Goal: Information Seeking & Learning: Learn about a topic

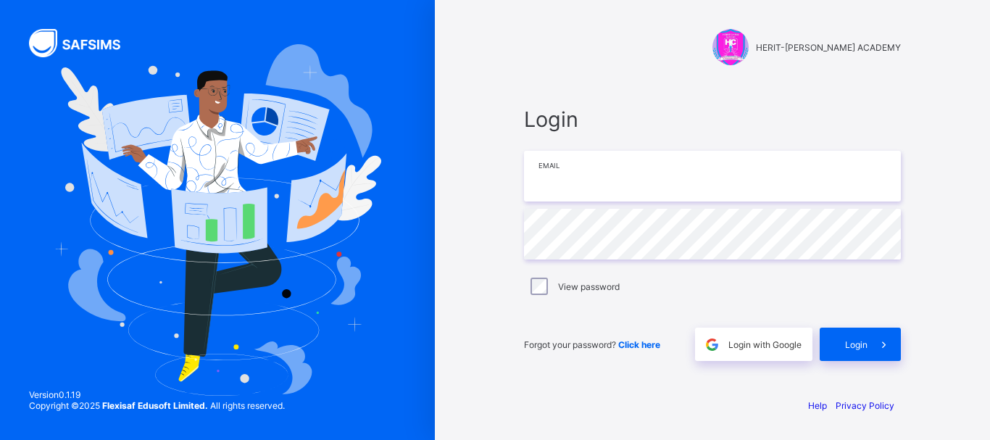
click at [585, 164] on input "email" at bounding box center [712, 176] width 377 height 51
paste input "**********"
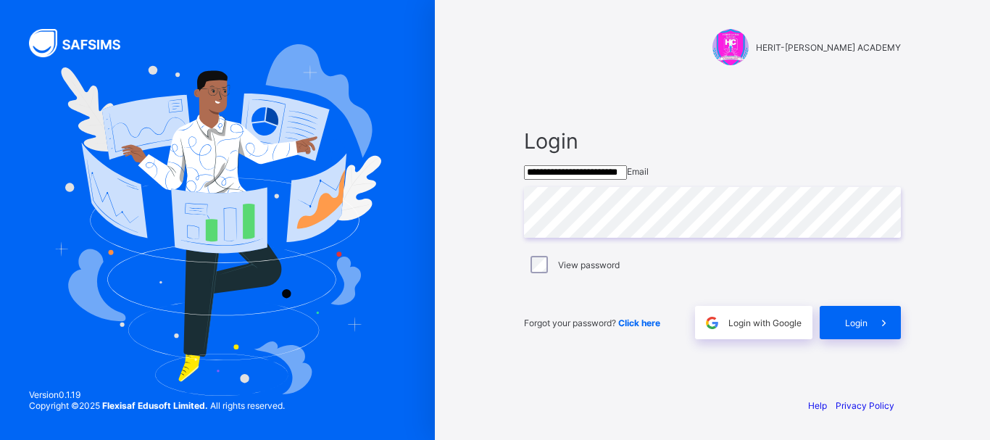
type input "**********"
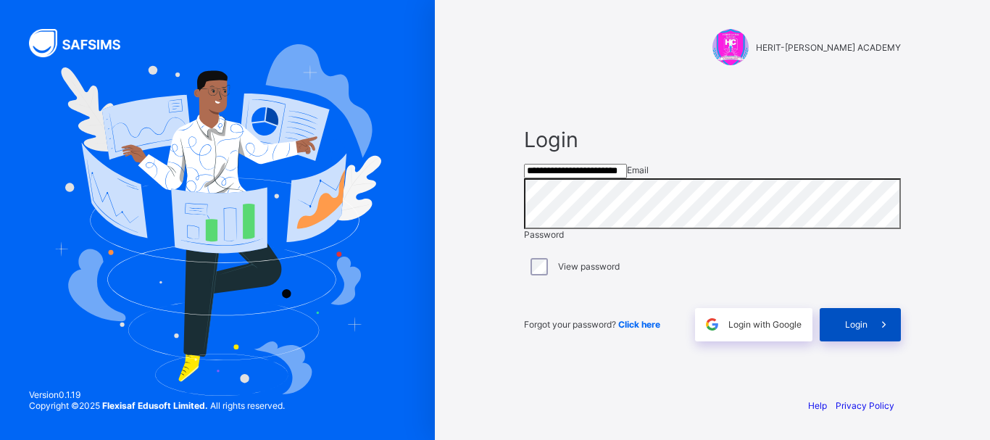
click at [857, 330] on span "Login" at bounding box center [856, 324] width 22 height 11
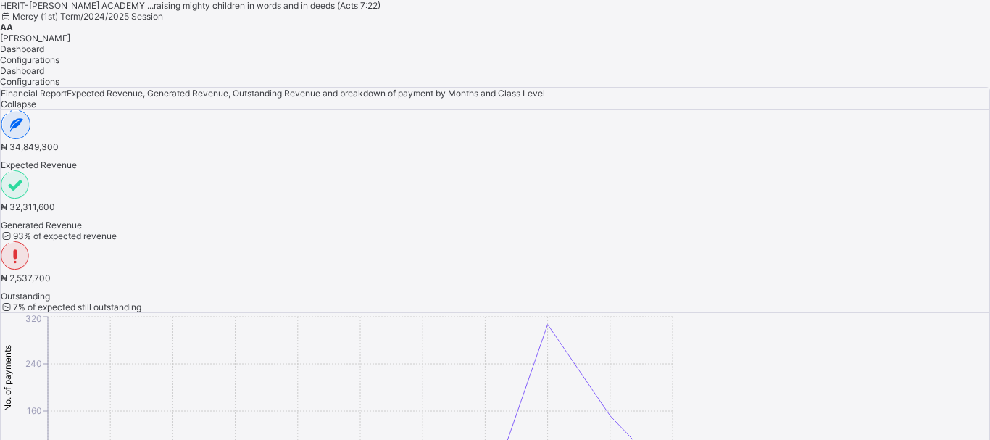
click at [59, 65] on span "Configurations" at bounding box center [29, 59] width 59 height 11
click at [44, 54] on span "Dashboard" at bounding box center [22, 48] width 44 height 11
click at [59, 65] on span "Configurations" at bounding box center [29, 59] width 59 height 11
click at [145, 0] on div at bounding box center [489, 0] width 979 height 0
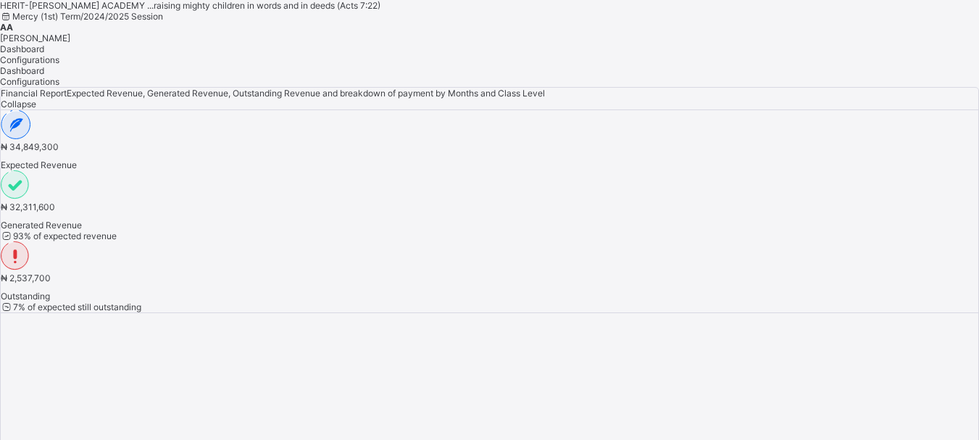
click at [44, 54] on span "Dashboard" at bounding box center [22, 48] width 44 height 11
click at [59, 65] on span "Configurations" at bounding box center [29, 59] width 59 height 11
click at [149, 0] on div at bounding box center [489, 0] width 979 height 0
click at [44, 54] on span "Dashboard" at bounding box center [22, 48] width 44 height 11
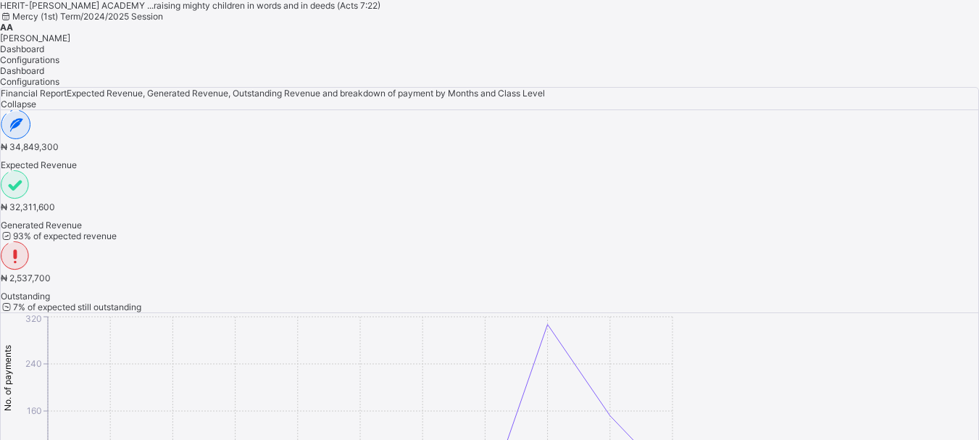
click at [70, 33] on span "[PERSON_NAME]" at bounding box center [35, 38] width 70 height 11
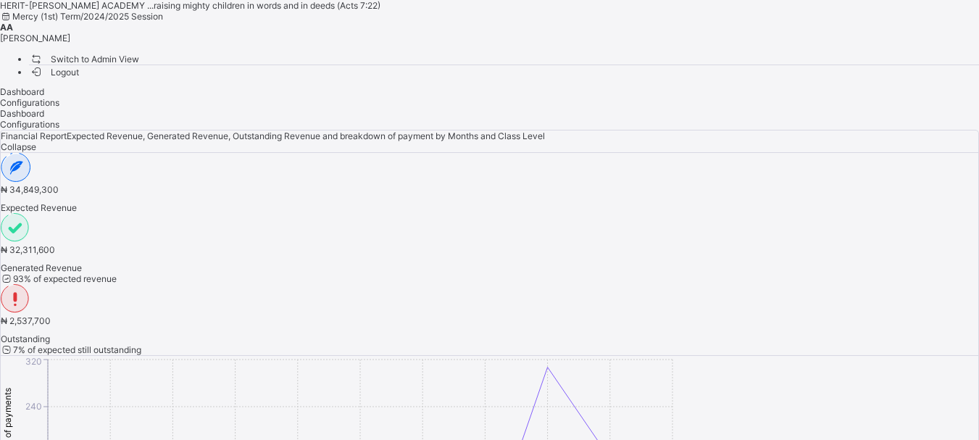
click at [139, 59] on span "Switch to Admin View" at bounding box center [84, 58] width 110 height 15
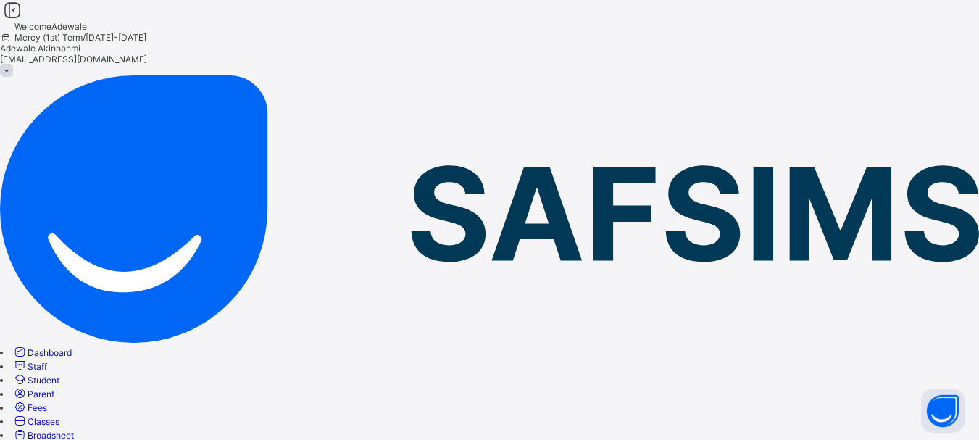
click at [59, 375] on span "Student" at bounding box center [44, 380] width 32 height 11
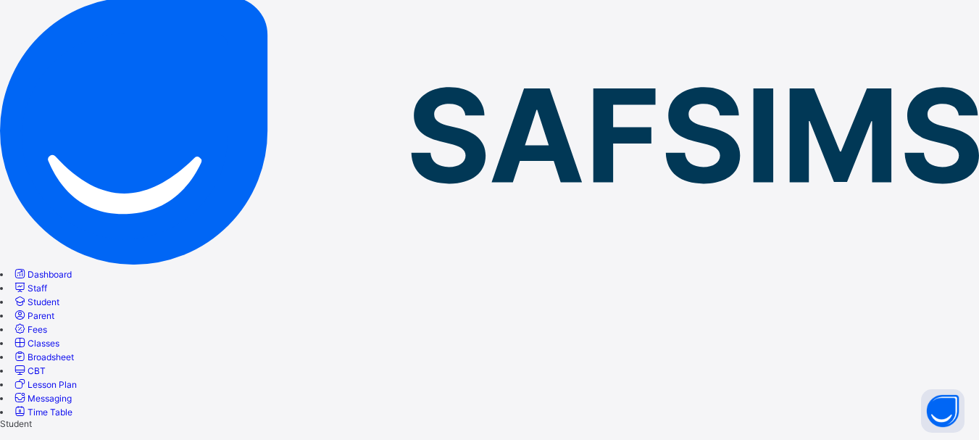
scroll to position [80, 0]
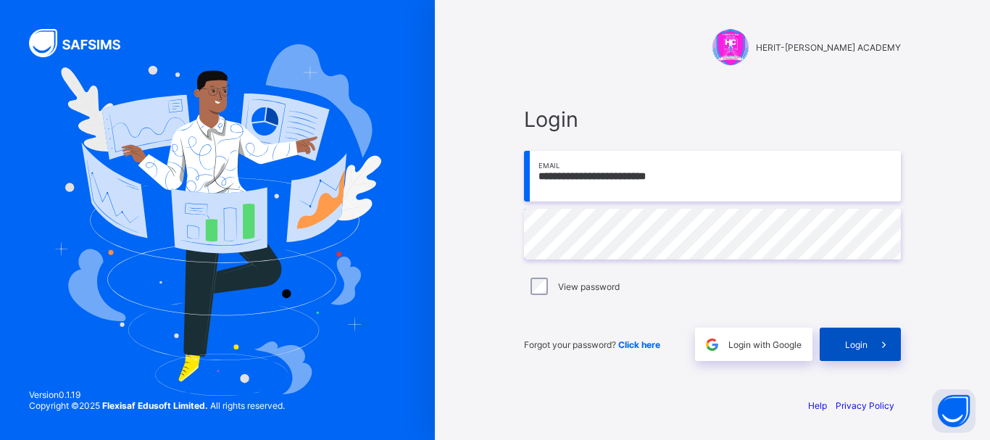
click at [862, 331] on div "Login" at bounding box center [859, 343] width 81 height 33
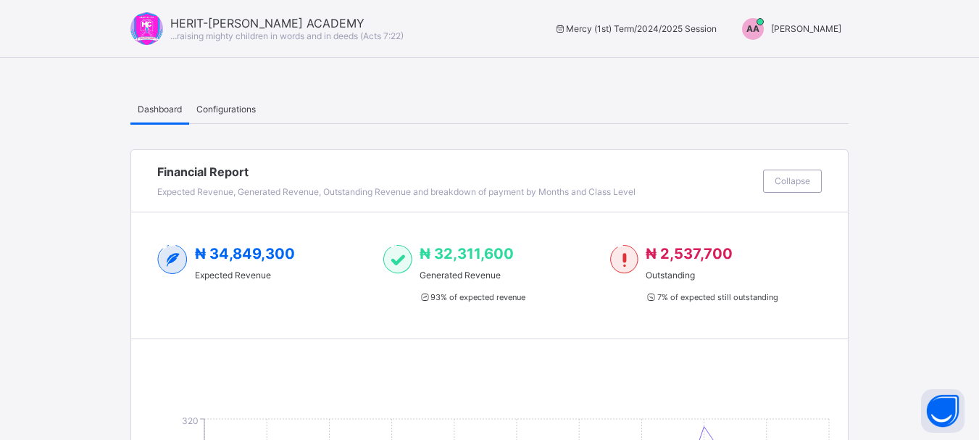
click at [792, 27] on span "[PERSON_NAME]" at bounding box center [806, 28] width 70 height 11
click at [782, 59] on span "Switch to Admin View" at bounding box center [787, 62] width 110 height 17
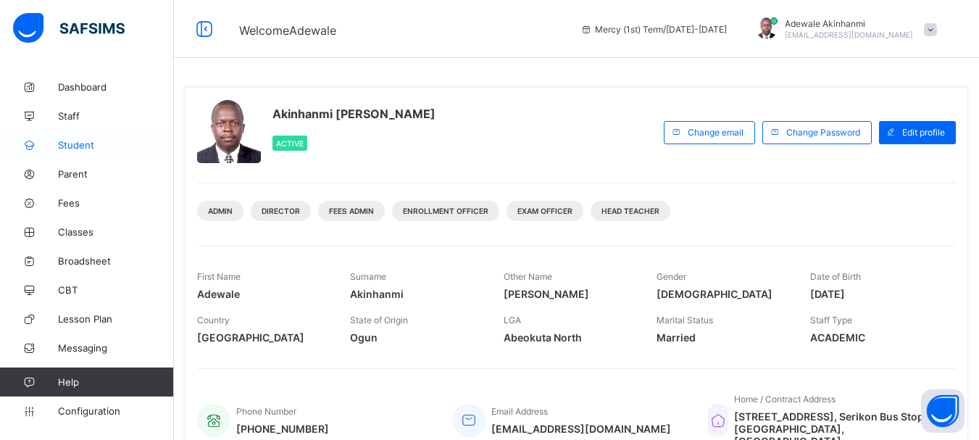
click at [80, 146] on span "Student" at bounding box center [116, 145] width 116 height 12
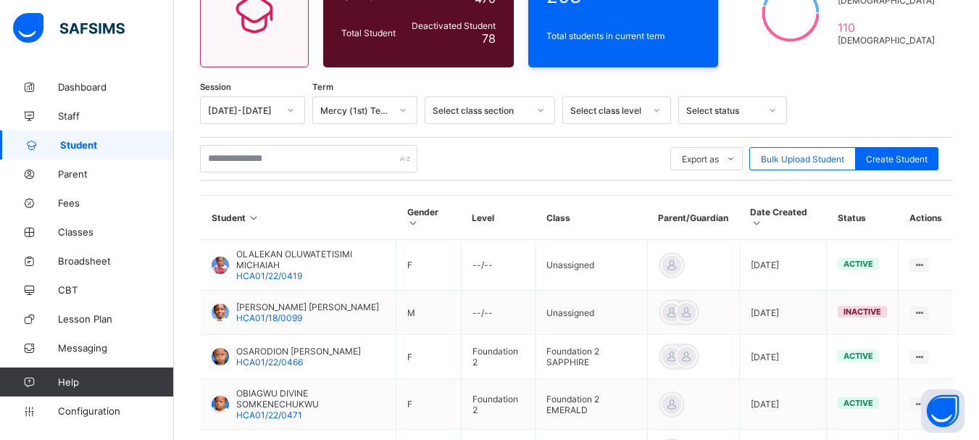
scroll to position [163, 0]
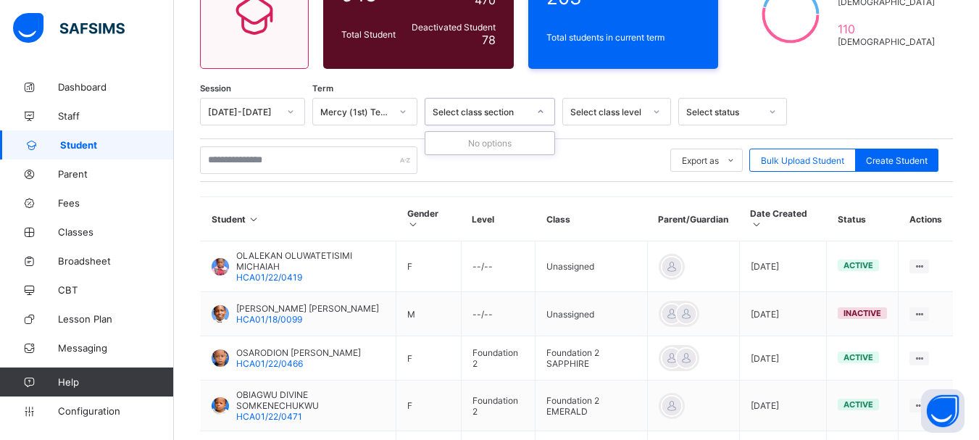
click at [546, 113] on div at bounding box center [540, 111] width 25 height 23
click at [656, 112] on icon at bounding box center [656, 111] width 9 height 14
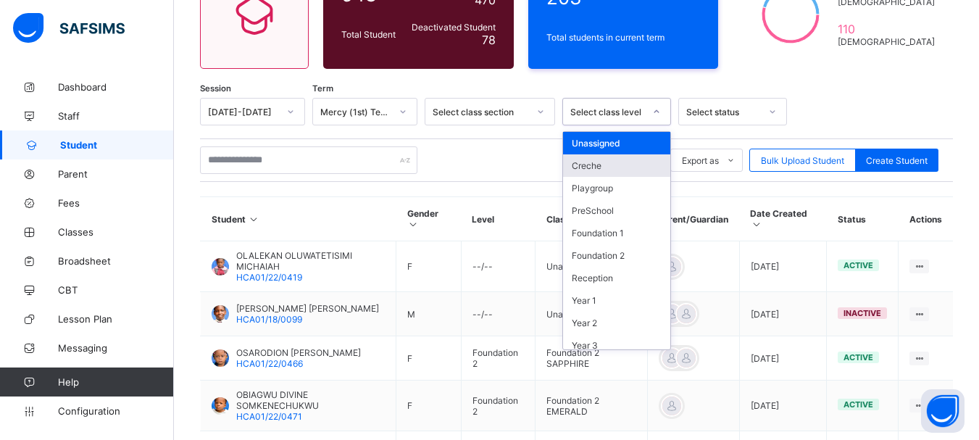
click at [594, 162] on div "Creche" at bounding box center [616, 165] width 107 height 22
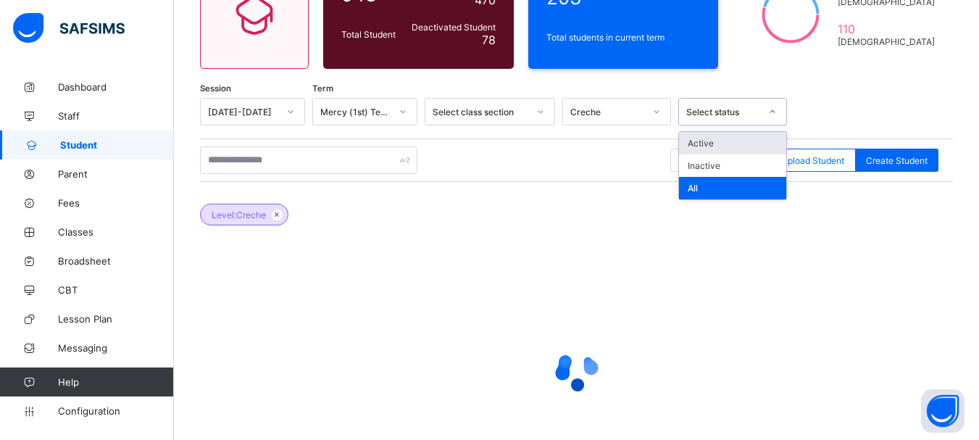
click at [770, 109] on icon at bounding box center [772, 111] width 9 height 14
click at [824, 106] on div at bounding box center [866, 112] width 144 height 28
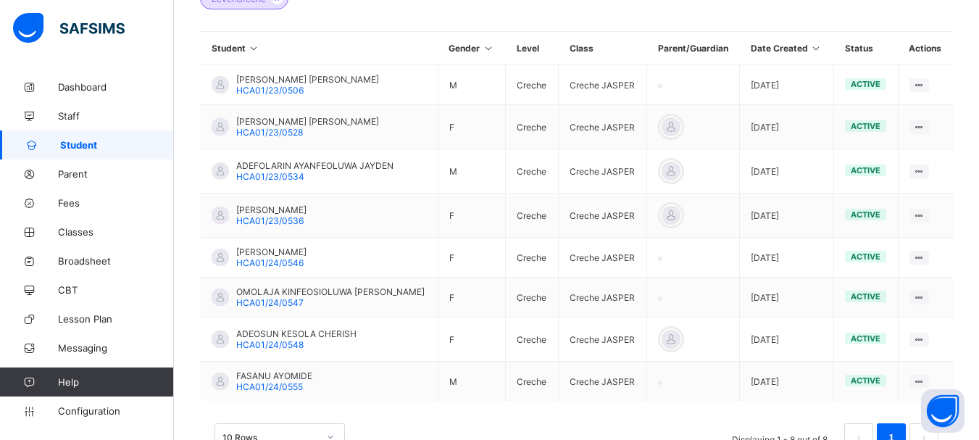
scroll to position [380, 0]
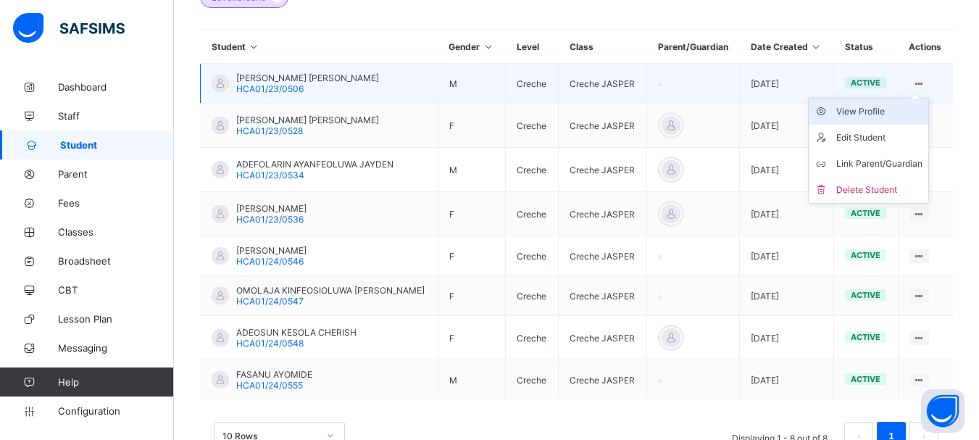
click at [866, 112] on div "View Profile" at bounding box center [879, 111] width 86 height 14
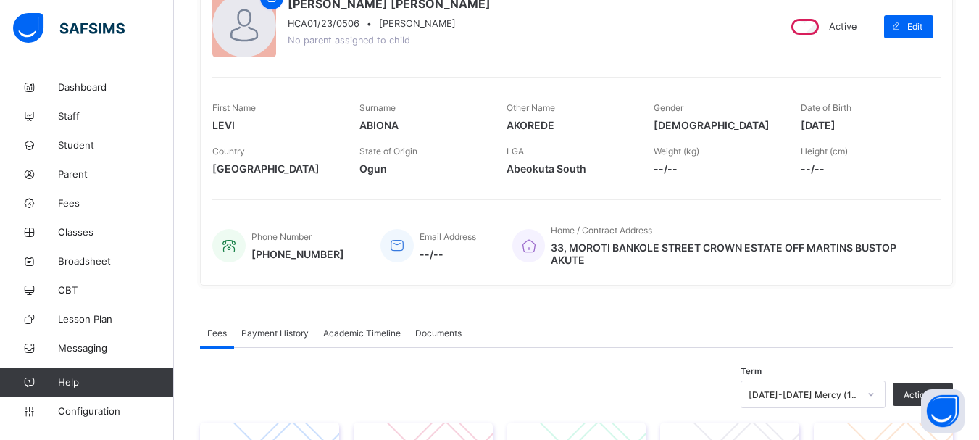
scroll to position [133, 0]
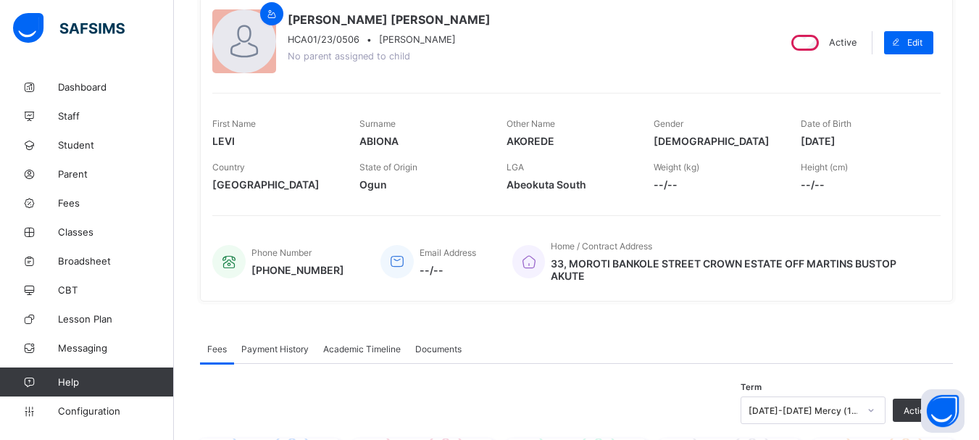
click at [810, 138] on span "2023-06-04" at bounding box center [862, 141] width 125 height 12
drag, startPoint x: 810, startPoint y: 138, endPoint x: 884, endPoint y: 138, distance: 73.9
click at [884, 138] on span "2023-06-04" at bounding box center [862, 141] width 125 height 12
copy span "2023-06-04"
click at [885, 143] on span "2023-06-04" at bounding box center [862, 141] width 125 height 12
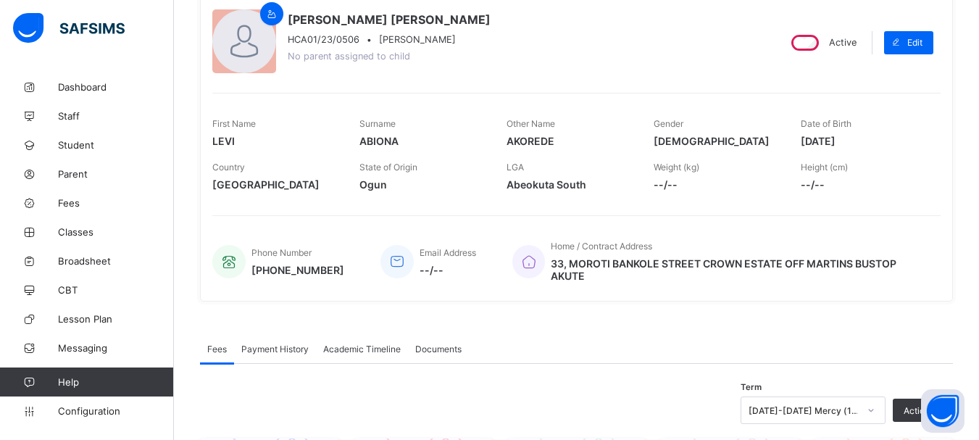
click at [828, 143] on span "2023-06-04" at bounding box center [862, 141] width 125 height 12
click at [848, 141] on span "2023-06-04" at bounding box center [862, 141] width 125 height 12
click at [867, 141] on span "2023-06-04" at bounding box center [862, 141] width 125 height 12
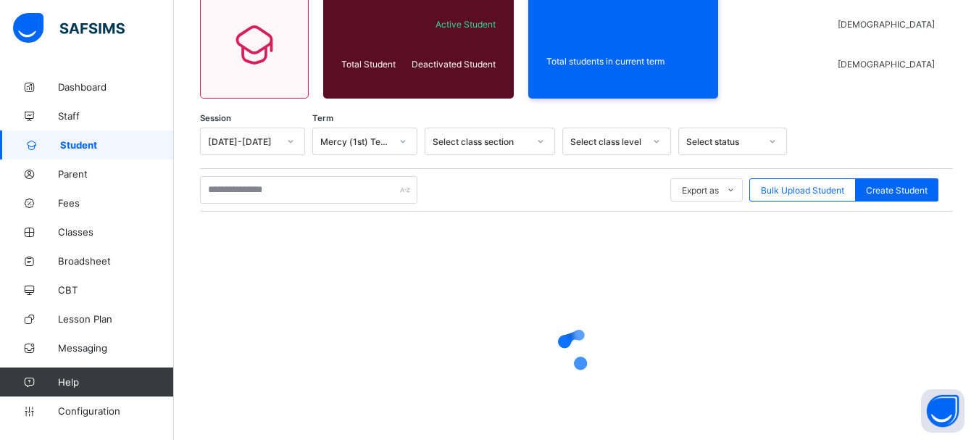
scroll to position [202, 0]
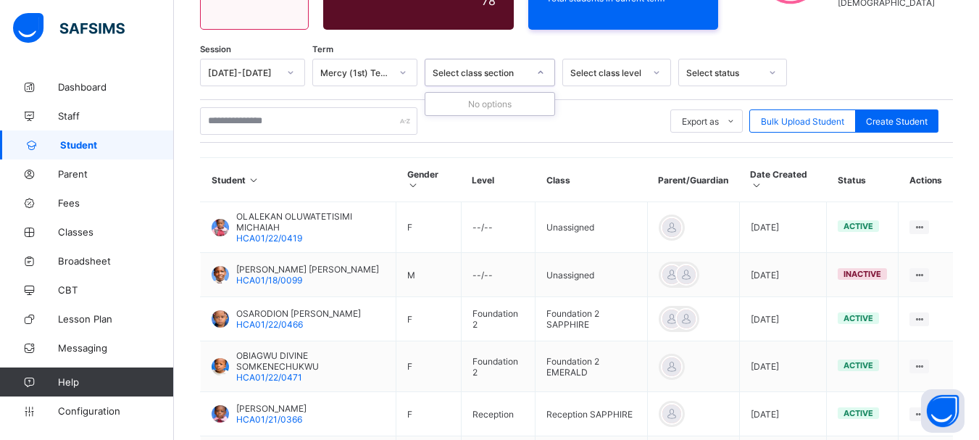
click at [543, 72] on icon at bounding box center [540, 72] width 9 height 14
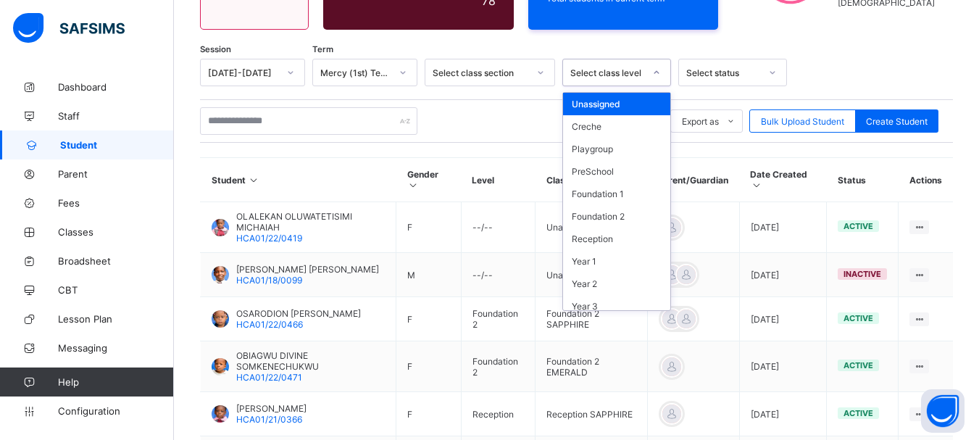
click at [657, 74] on icon at bounding box center [656, 72] width 9 height 14
click at [603, 125] on div "Creche" at bounding box center [616, 126] width 107 height 22
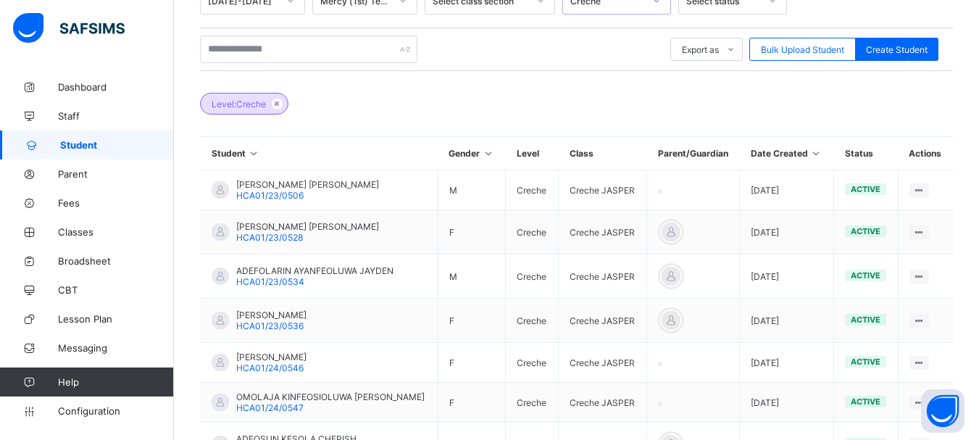
scroll to position [277, 0]
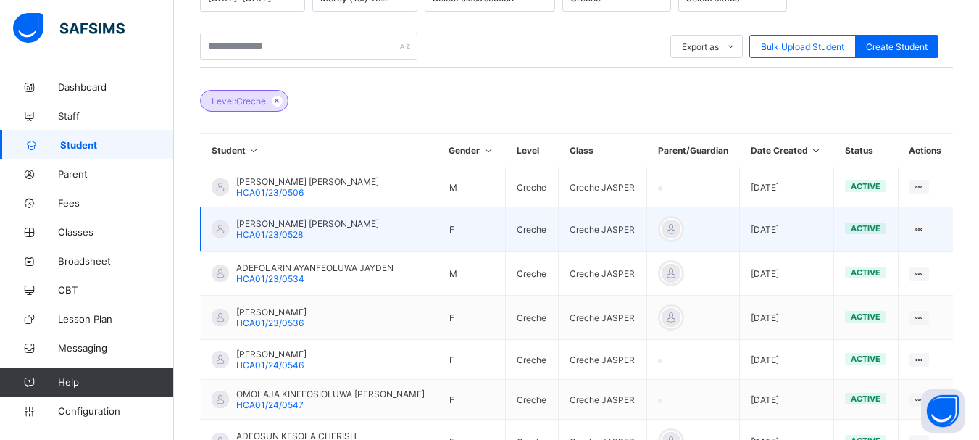
drag, startPoint x: 506, startPoint y: 227, endPoint x: 481, endPoint y: 228, distance: 25.4
click at [481, 228] on td "F" at bounding box center [472, 229] width 68 height 44
click at [942, 231] on td "View Profile Edit Student Link Parent/Guardian Delete Student" at bounding box center [925, 229] width 55 height 44
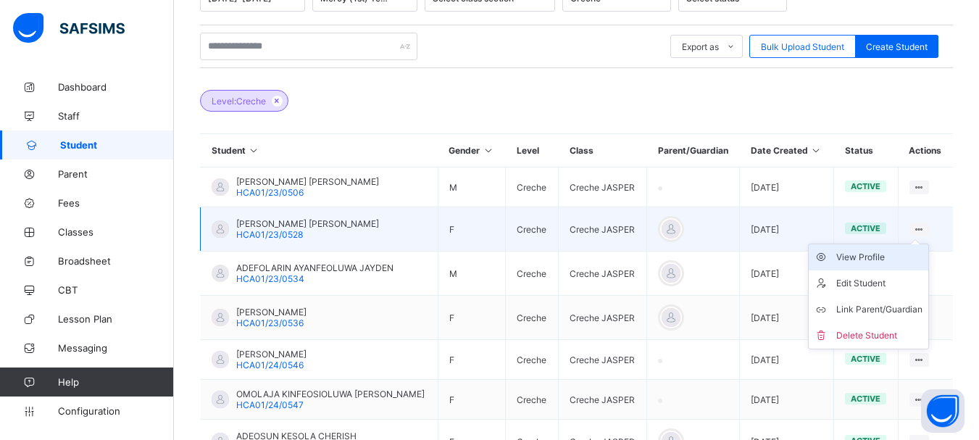
click at [869, 256] on div "View Profile" at bounding box center [879, 257] width 86 height 14
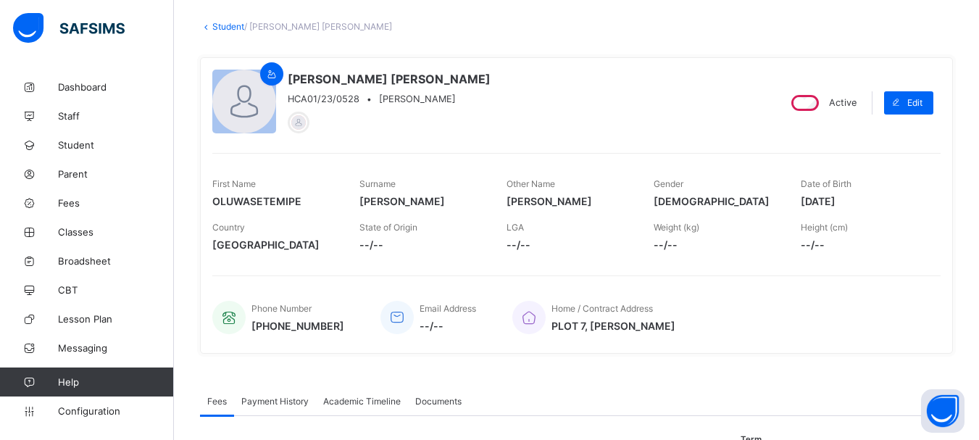
scroll to position [77, 0]
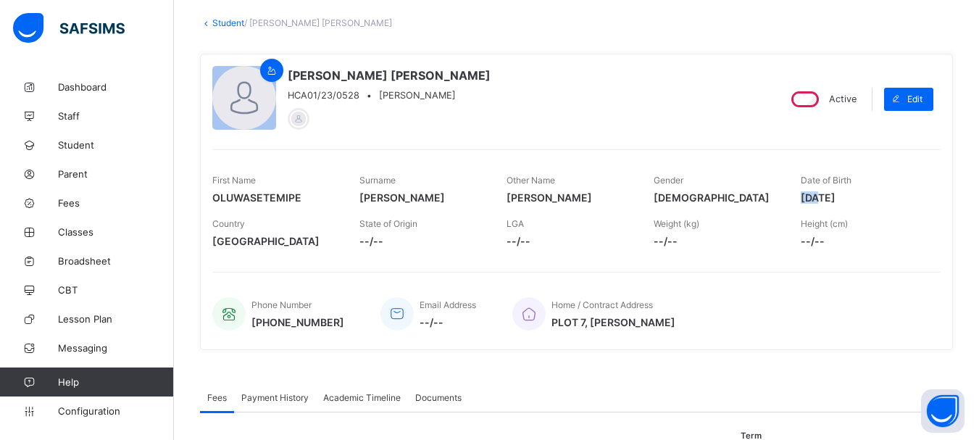
drag, startPoint x: 810, startPoint y: 199, endPoint x: 831, endPoint y: 201, distance: 21.1
click at [831, 201] on span "2023-09-20" at bounding box center [862, 197] width 125 height 12
click at [867, 196] on span "2023-09-20" at bounding box center [862, 197] width 125 height 12
click at [871, 196] on span "2023-09-20" at bounding box center [862, 197] width 125 height 12
click at [811, 197] on span "2023-09-20" at bounding box center [862, 197] width 125 height 12
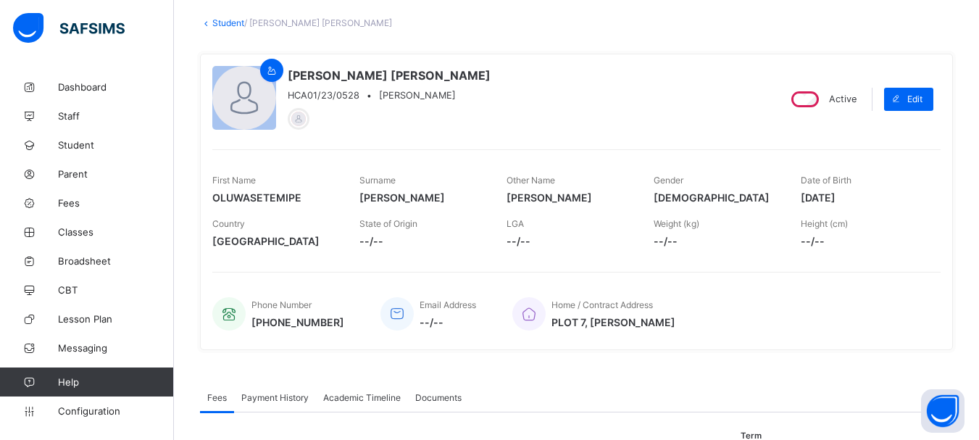
click at [811, 197] on span "2023-09-20" at bounding box center [862, 197] width 125 height 12
click at [878, 197] on span "2023-09-20" at bounding box center [862, 197] width 125 height 12
drag, startPoint x: 810, startPoint y: 198, endPoint x: 878, endPoint y: 198, distance: 68.1
click at [878, 198] on span "2023-09-20" at bounding box center [862, 197] width 125 height 12
copy span "2023-09-20"
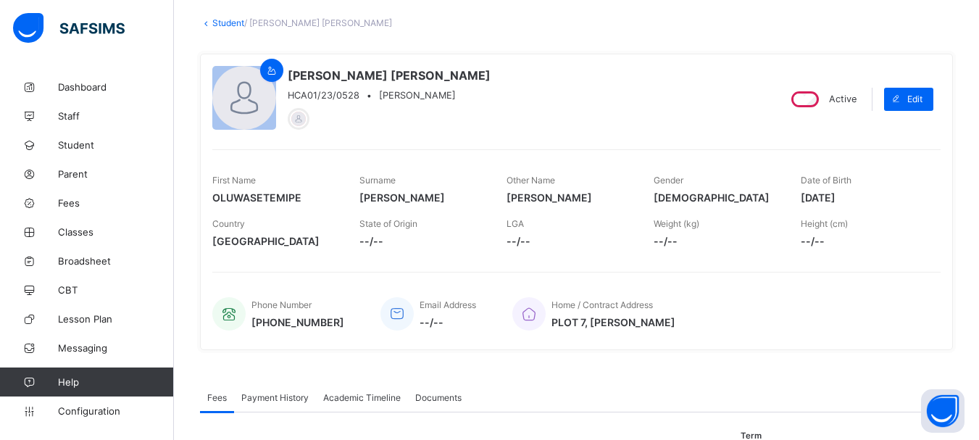
click at [900, 215] on div "Height (cm) --/--" at bounding box center [862, 232] width 125 height 43
click at [841, 198] on span "2023-09-20" at bounding box center [862, 197] width 125 height 12
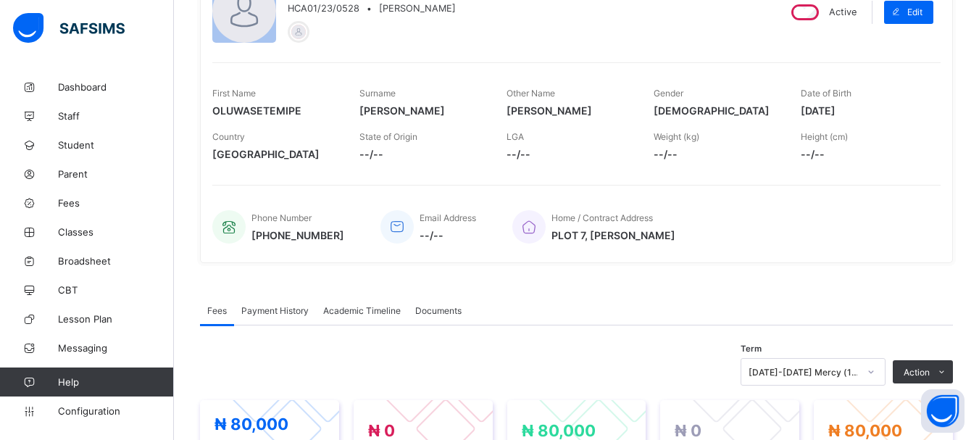
scroll to position [165, 0]
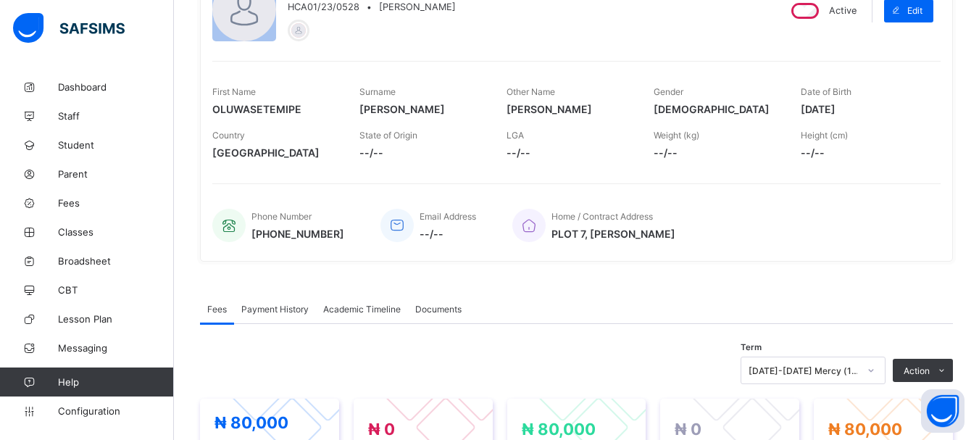
drag, startPoint x: 553, startPoint y: 232, endPoint x: 835, endPoint y: 236, distance: 282.6
click at [835, 236] on div "Home / Contract Address PLOT 7, ABIODUN ABDULLAI CLOSE OREMEJI BUSSTOP" at bounding box center [719, 225] width 414 height 48
click at [569, 272] on div "ADENIJI-MATTHEW OLUWASETEMIPE ANNEL HCA01/23/0528 • Creche, JASPER Active Edit …" at bounding box center [576, 113] width 753 height 318
click at [595, 230] on span "PLOT 7, ABIODUN ABDULLAI CLOSE OREMEJI BUSSTOP" at bounding box center [613, 233] width 124 height 12
click at [270, 310] on span "Payment History" at bounding box center [274, 309] width 67 height 11
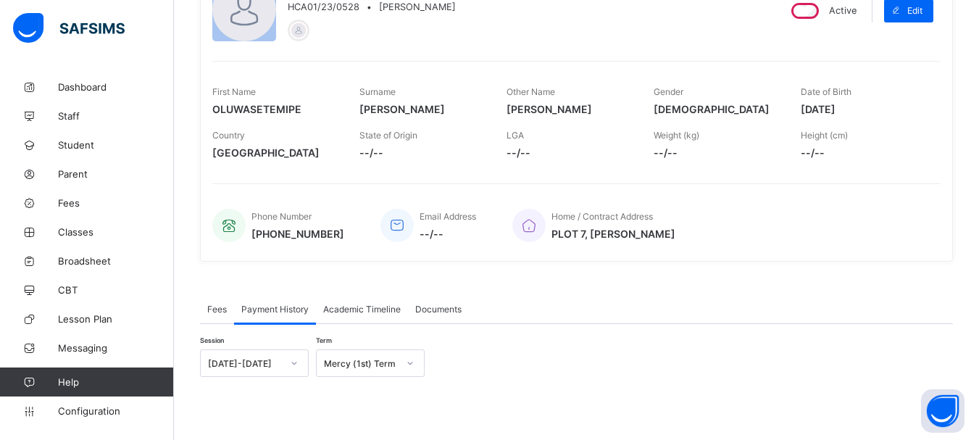
click at [382, 309] on span "Academic Timeline" at bounding box center [362, 309] width 78 height 11
click at [440, 309] on span "Documents" at bounding box center [438, 309] width 46 height 11
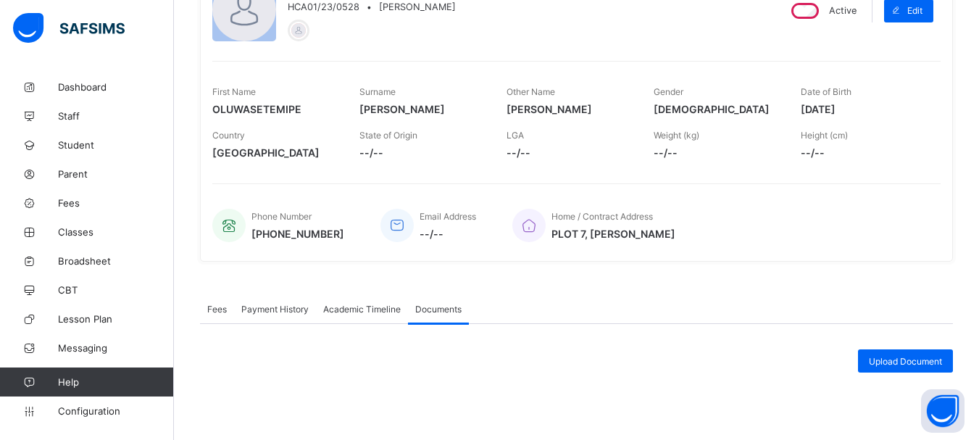
click at [221, 309] on span "Fees" at bounding box center [217, 309] width 20 height 11
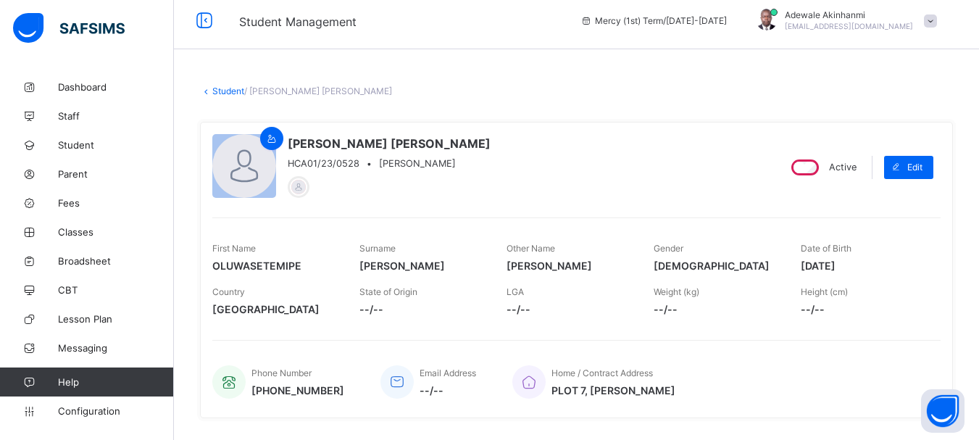
scroll to position [0, 0]
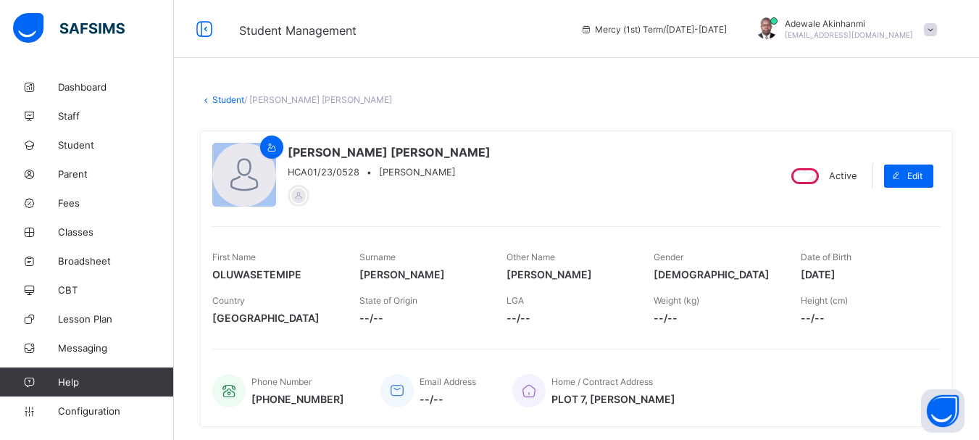
click at [235, 96] on link "Student" at bounding box center [228, 99] width 32 height 11
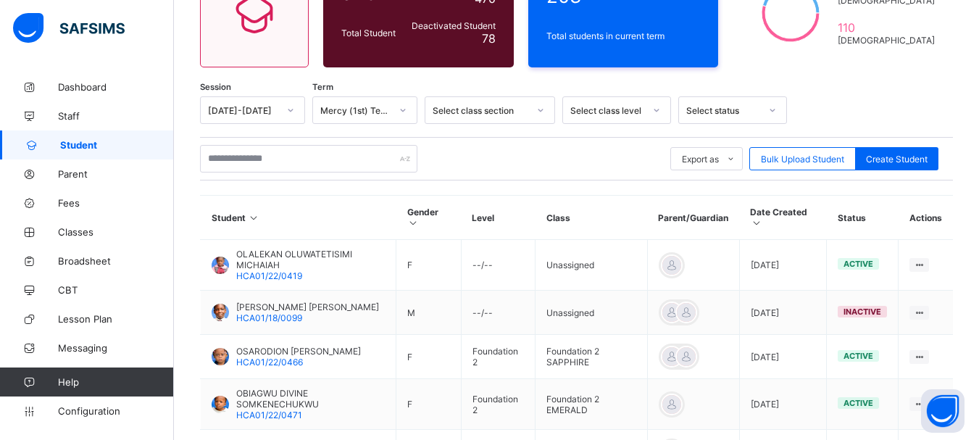
scroll to position [168, 0]
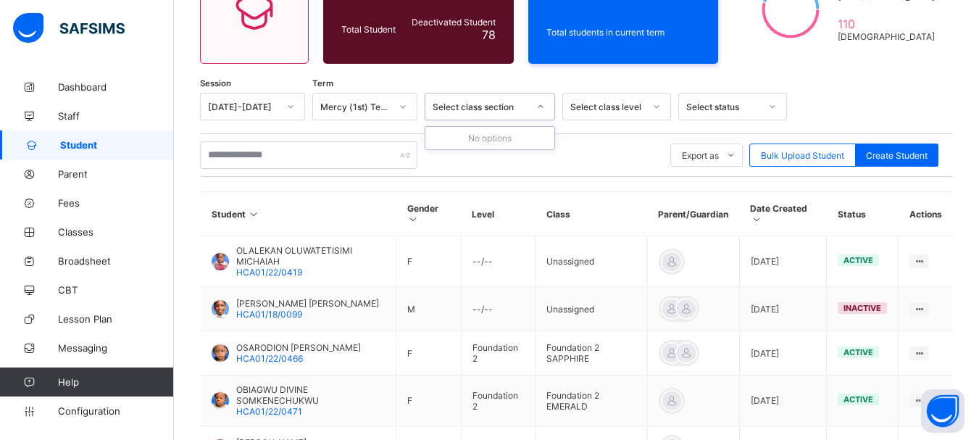
click at [540, 106] on icon at bounding box center [540, 106] width 9 height 14
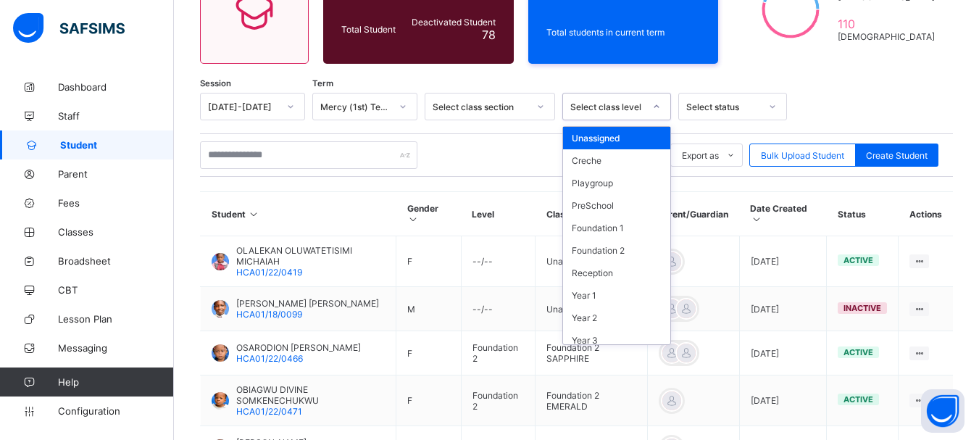
click at [658, 105] on icon at bounding box center [656, 106] width 9 height 14
click at [594, 162] on div "Creche" at bounding box center [616, 160] width 107 height 22
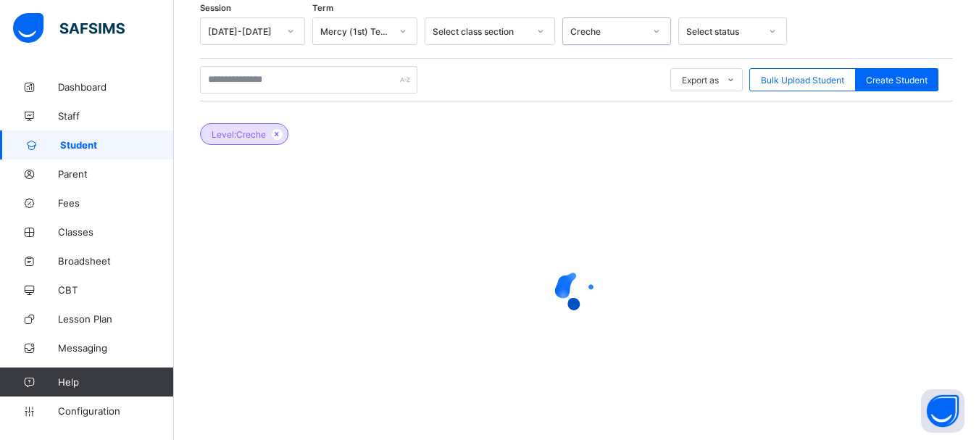
scroll to position [253, 0]
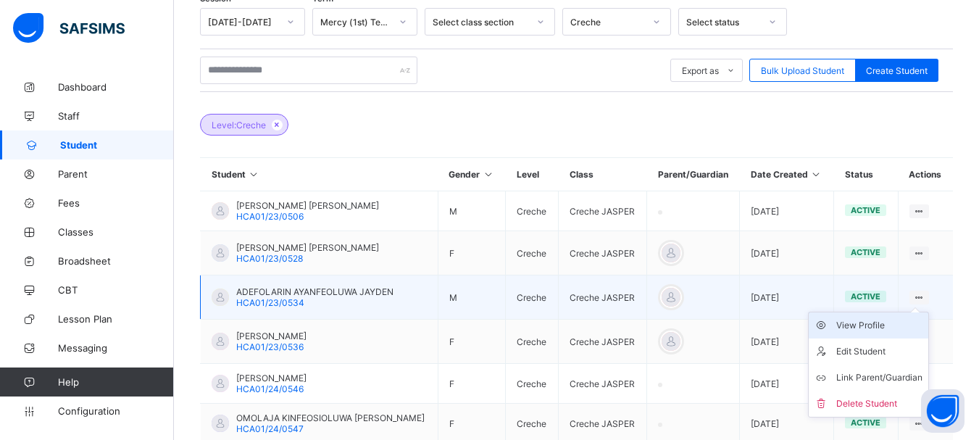
drag, startPoint x: 874, startPoint y: 325, endPoint x: 886, endPoint y: 324, distance: 11.7
click at [886, 324] on div "View Profile" at bounding box center [879, 325] width 86 height 14
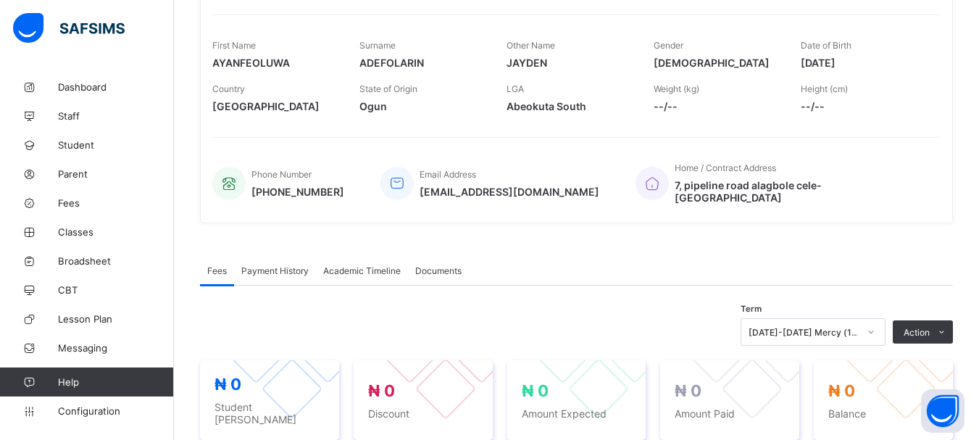
scroll to position [210, 0]
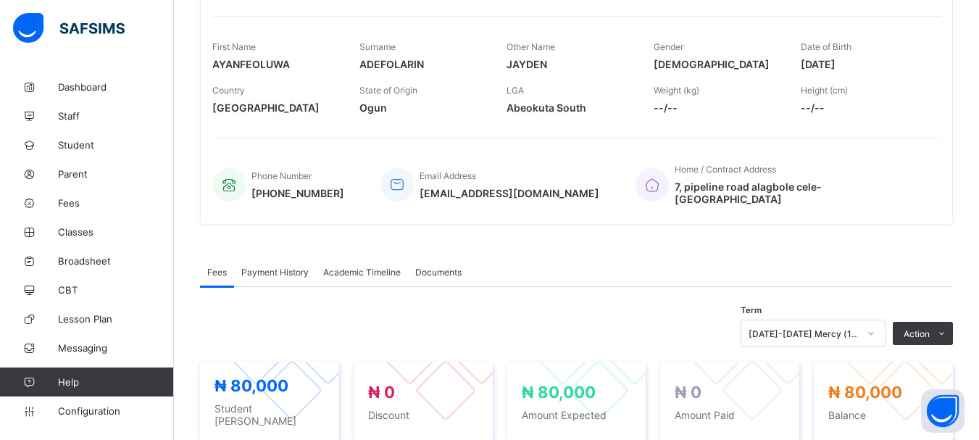
drag, startPoint x: 810, startPoint y: 62, endPoint x: 875, endPoint y: 64, distance: 65.2
click at [875, 64] on span "2023-05-27" at bounding box center [862, 64] width 125 height 12
copy span "2023-05-27"
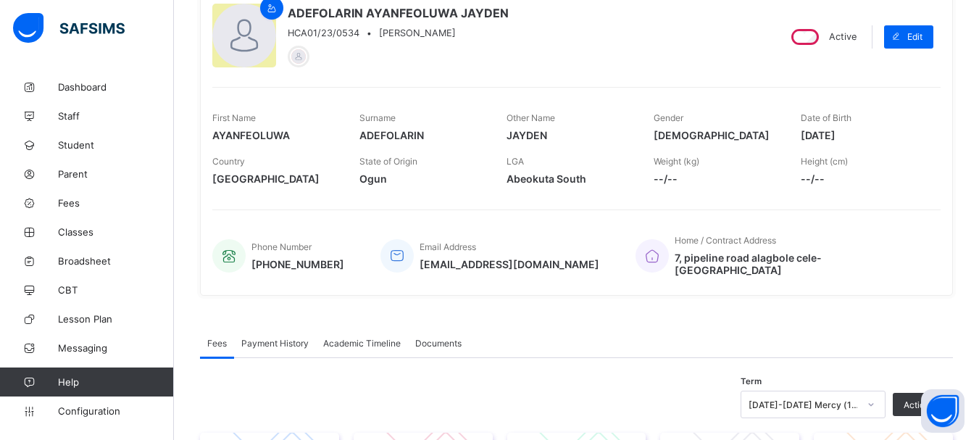
scroll to position [127, 0]
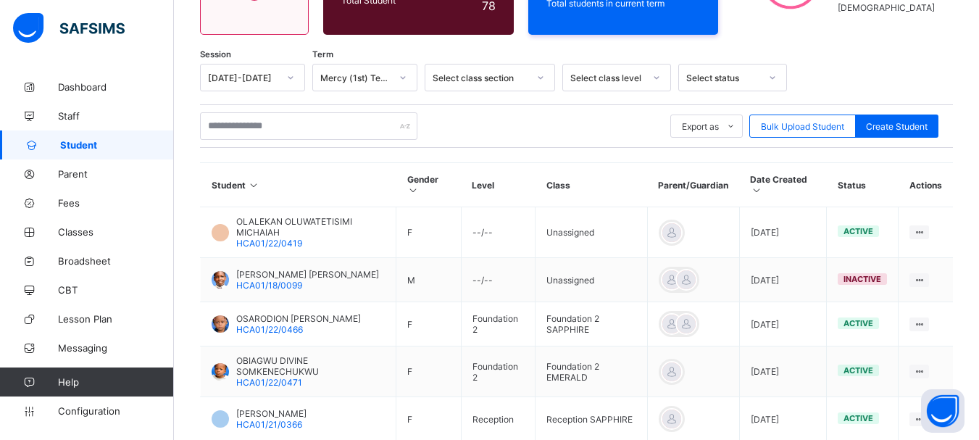
scroll to position [198, 0]
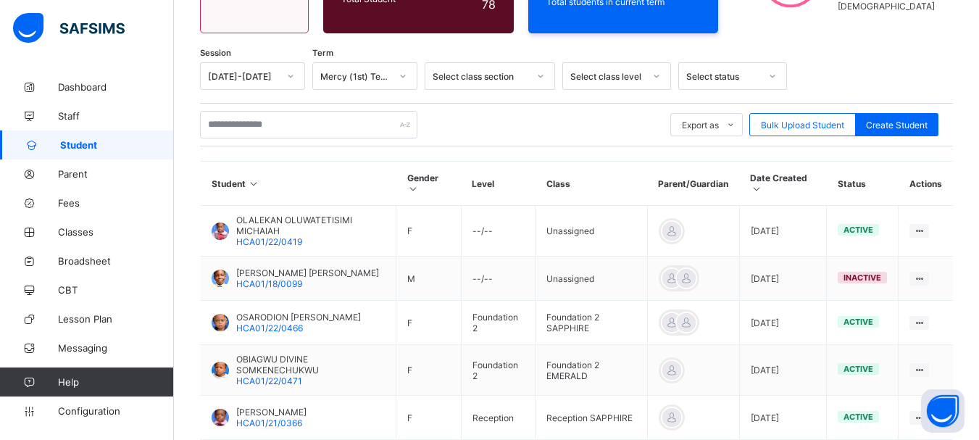
click at [659, 72] on div at bounding box center [656, 75] width 25 height 23
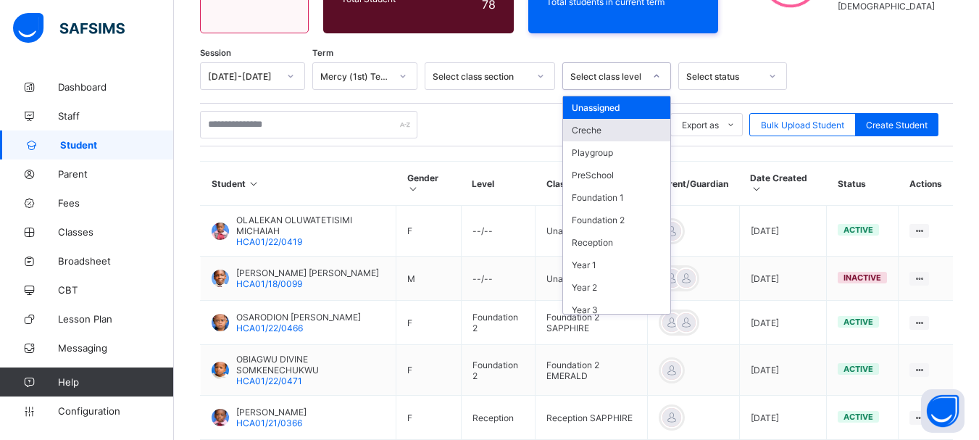
click at [607, 131] on div "Creche" at bounding box center [616, 130] width 107 height 22
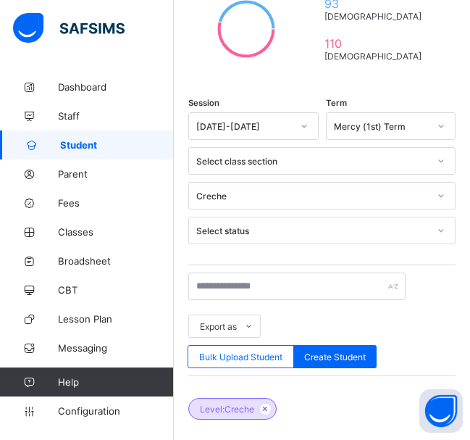
scroll to position [456, 0]
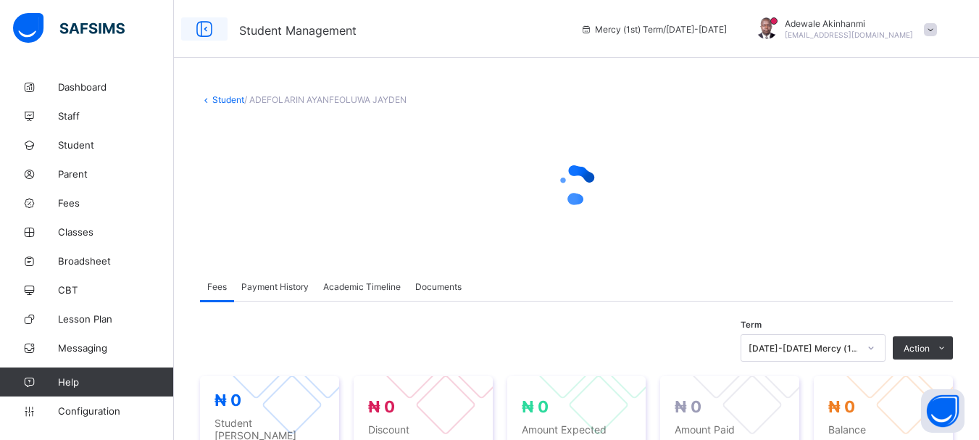
click at [206, 25] on icon at bounding box center [204, 29] width 25 height 21
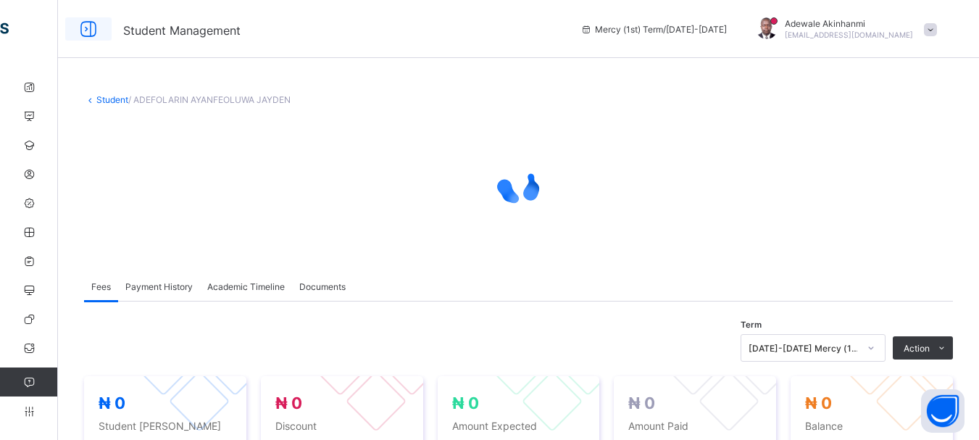
click at [80, 28] on icon at bounding box center [88, 29] width 25 height 21
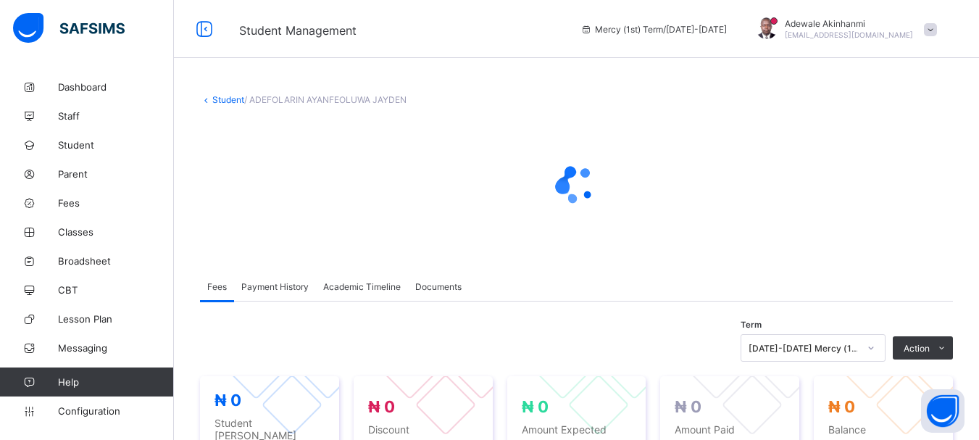
click at [236, 98] on link "Student" at bounding box center [228, 99] width 32 height 11
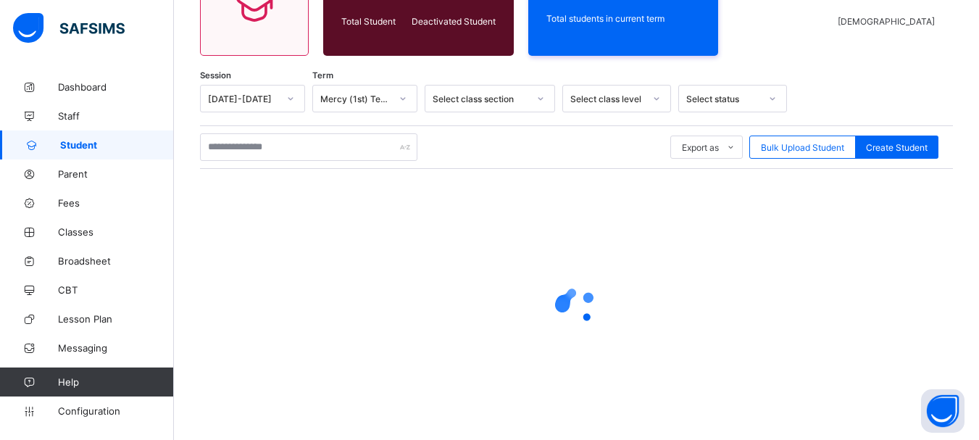
scroll to position [202, 0]
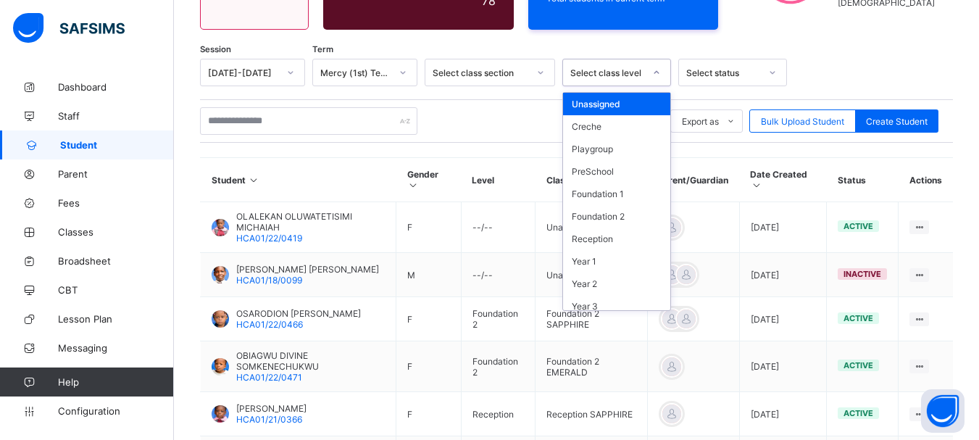
click at [642, 72] on div "Select class level" at bounding box center [607, 72] width 74 height 11
click at [604, 124] on div "Creche" at bounding box center [616, 126] width 107 height 22
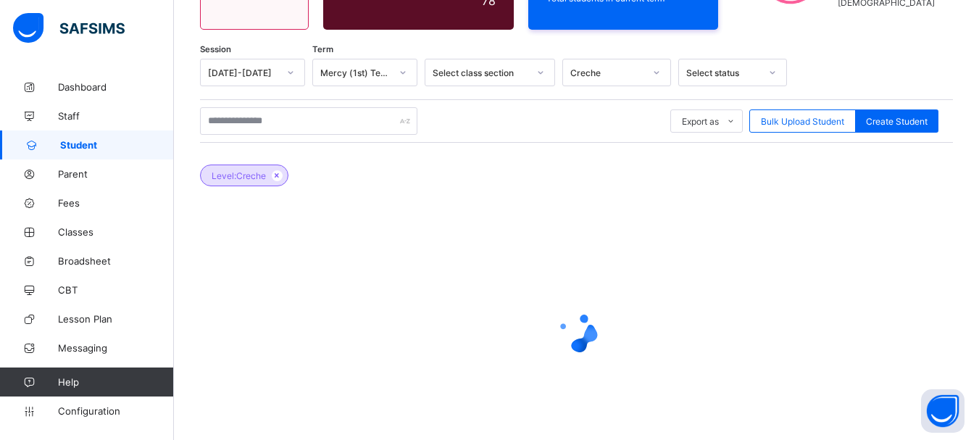
click at [818, 57] on div "Student 548 Total Student Active Student 470 Deactivated Student 78 203 Total s…" at bounding box center [576, 180] width 805 height 620
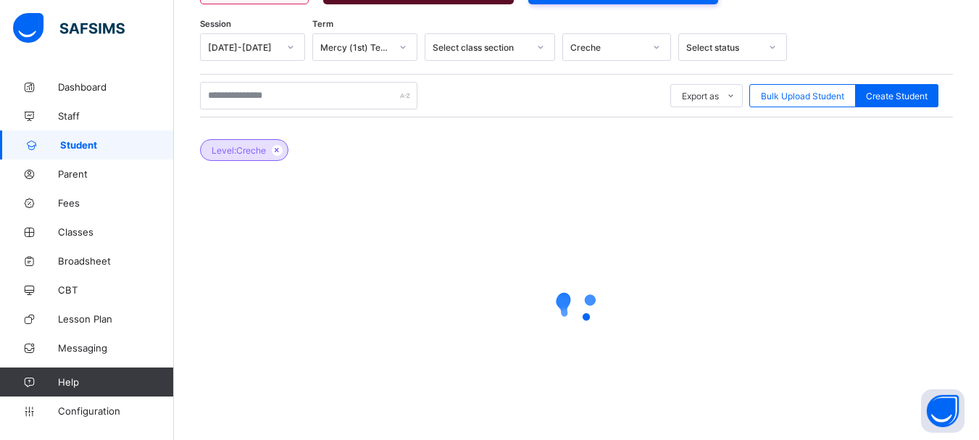
scroll to position [253, 0]
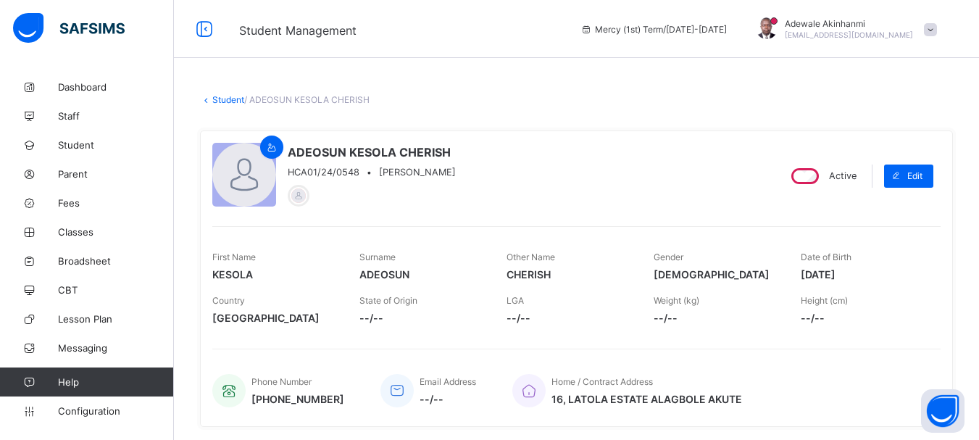
scroll to position [109, 0]
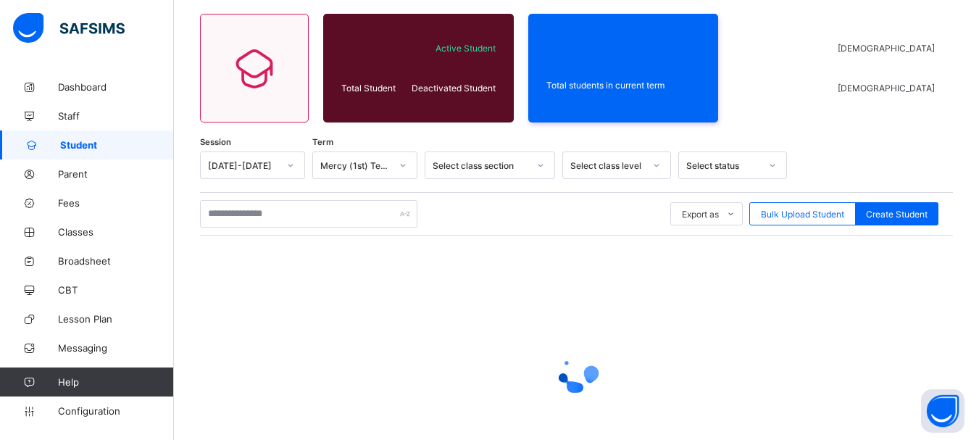
scroll to position [202, 0]
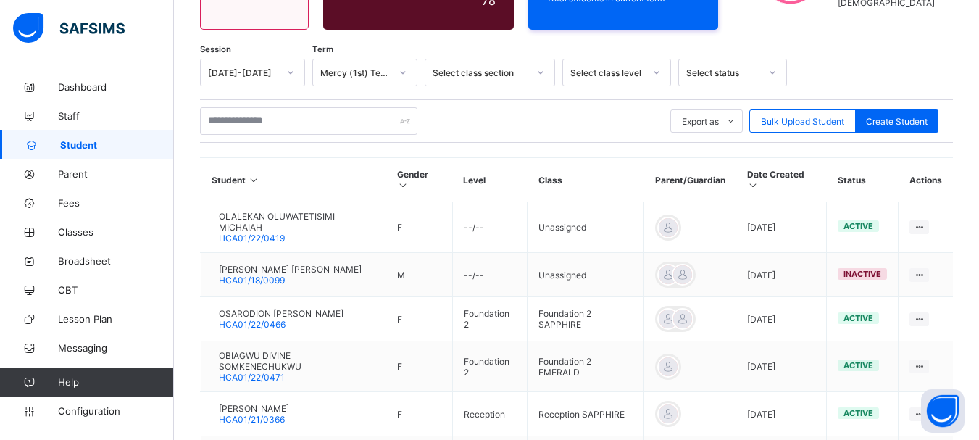
click at [641, 115] on div "Export as Pdf Report Excel Report Excel Report (LMS) Bulk Upload Student Create…" at bounding box center [576, 121] width 753 height 28
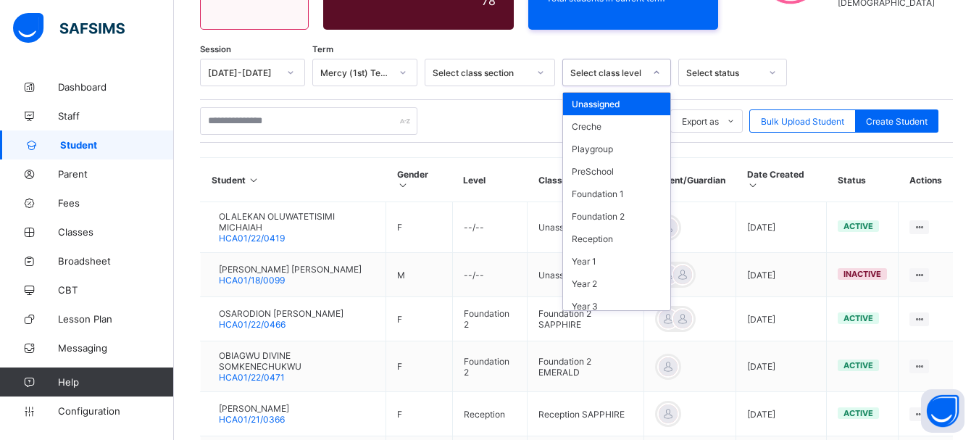
click at [662, 75] on div at bounding box center [656, 72] width 25 height 23
click at [619, 126] on div "Creche" at bounding box center [616, 126] width 107 height 22
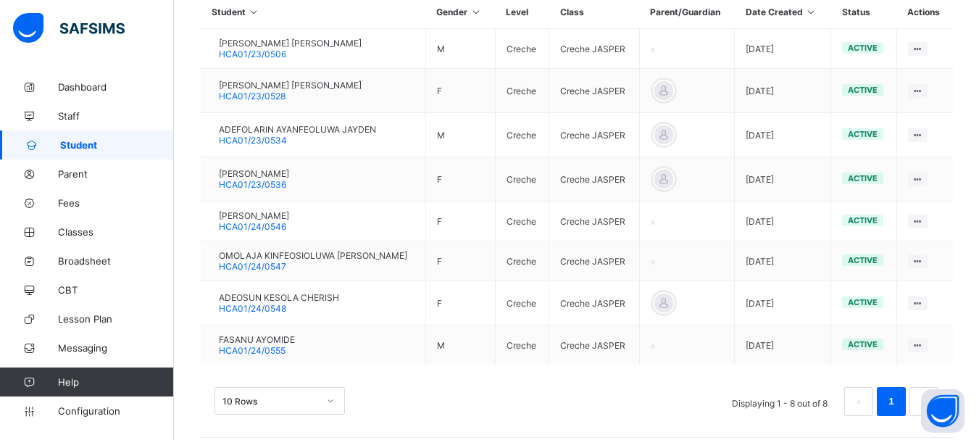
scroll to position [427, 0]
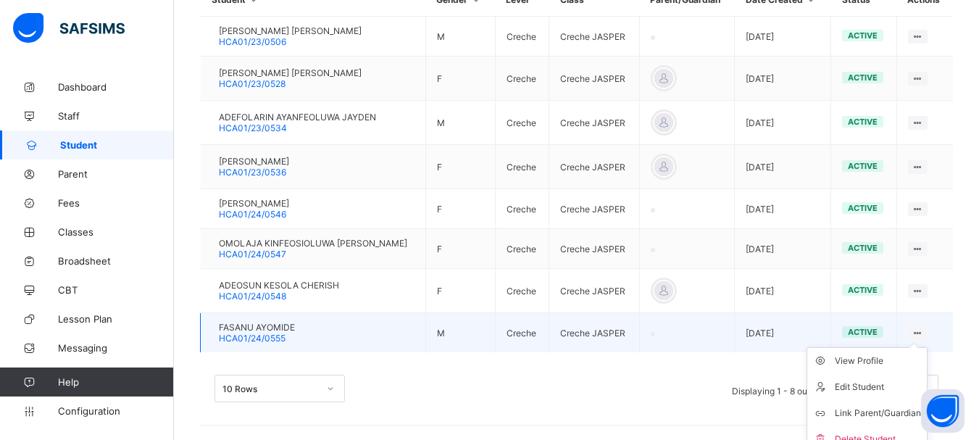
click at [927, 347] on ul "View Profile Edit Student Link Parent/Guardian Delete Student" at bounding box center [866, 400] width 121 height 106
click at [874, 361] on div "View Profile" at bounding box center [878, 361] width 86 height 14
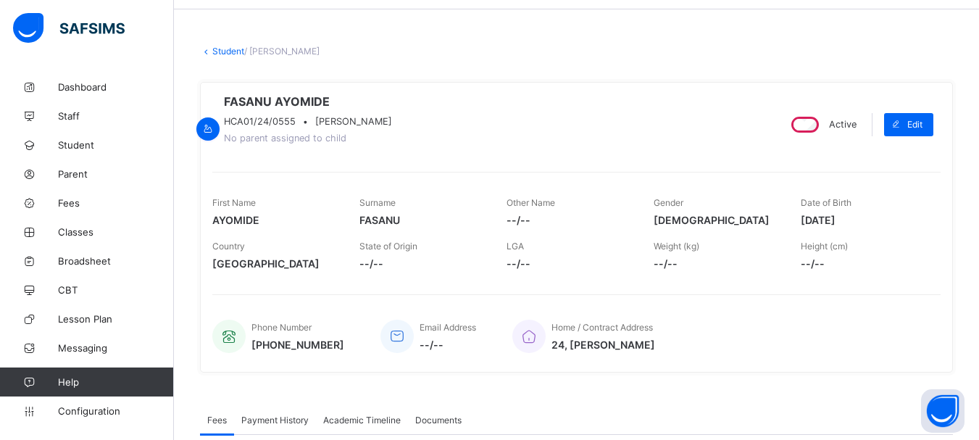
scroll to position [50, 0]
drag, startPoint x: 810, startPoint y: 224, endPoint x: 882, endPoint y: 225, distance: 72.5
click at [882, 225] on span "2023-09-02" at bounding box center [862, 218] width 125 height 12
copy span "2023-09-02"
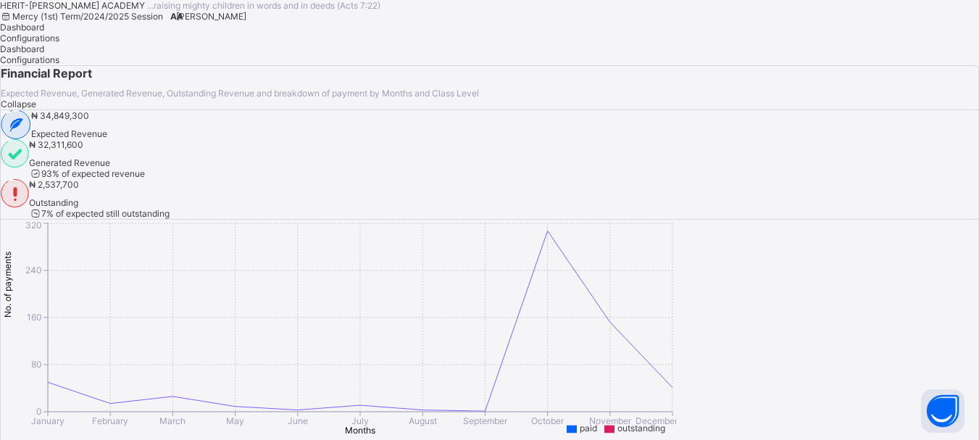
click at [246, 22] on span "Adewale Akinhanmi" at bounding box center [211, 16] width 70 height 11
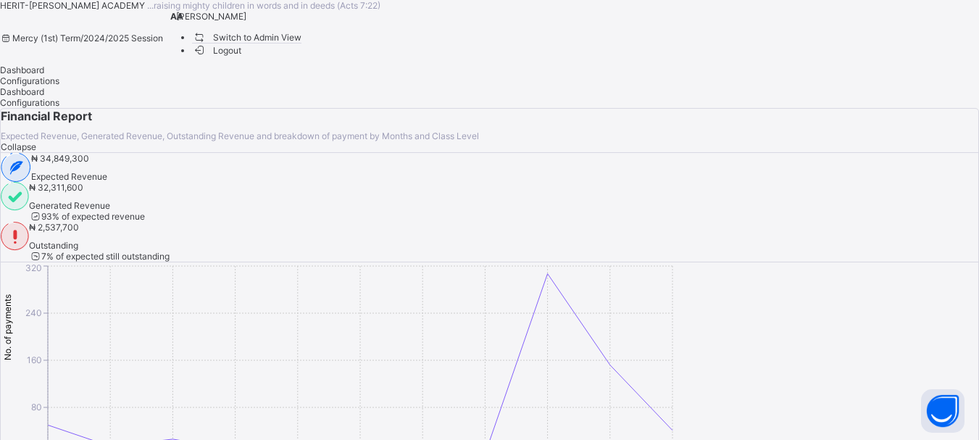
click at [302, 45] on span "Switch to Admin View" at bounding box center [247, 37] width 110 height 15
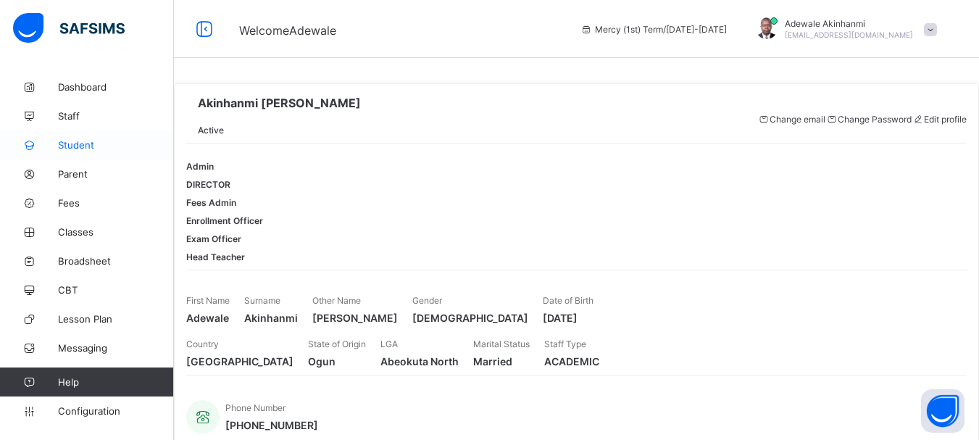
click at [74, 143] on span "Student" at bounding box center [116, 145] width 116 height 12
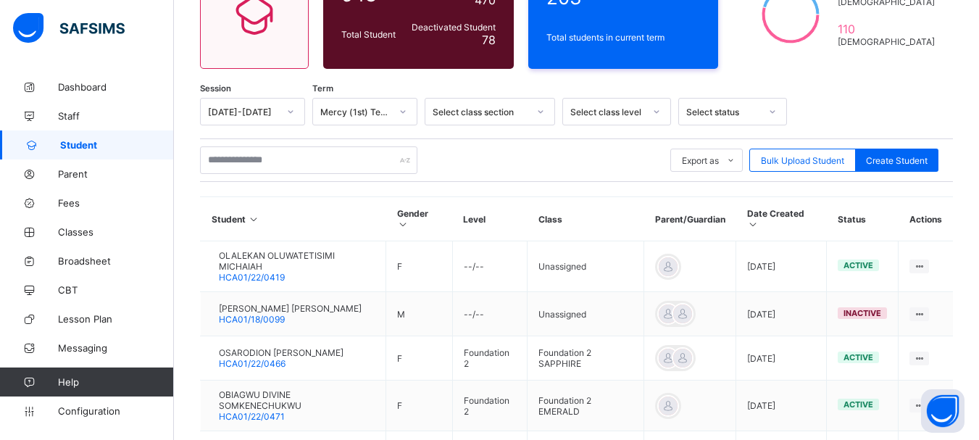
scroll to position [181, 0]
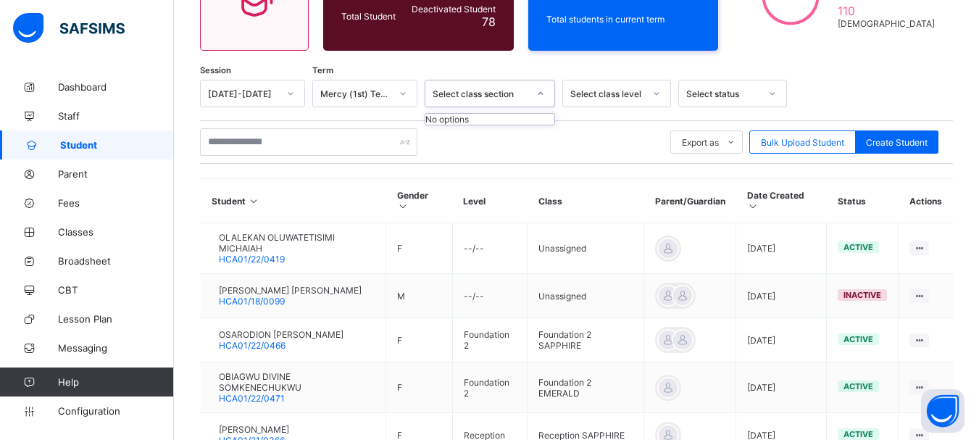
click at [532, 92] on div at bounding box center [540, 93] width 25 height 23
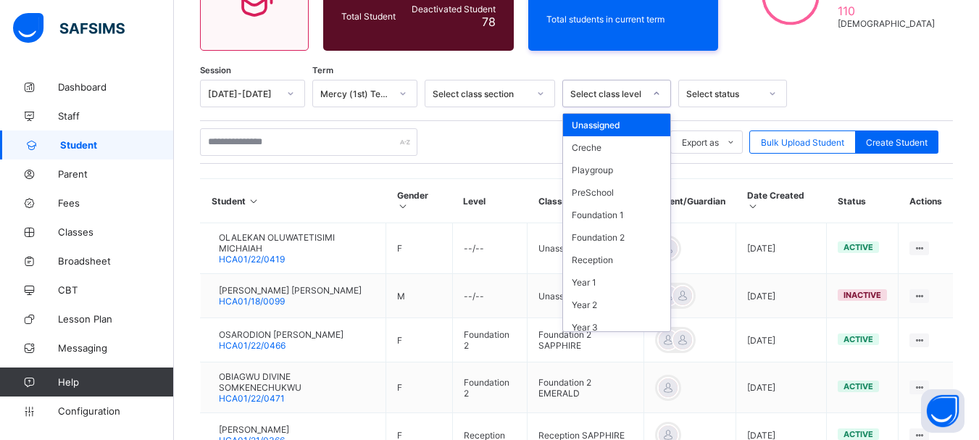
click at [614, 95] on div "Select class level" at bounding box center [607, 93] width 74 height 11
click at [604, 169] on div "Playgroup" at bounding box center [616, 170] width 107 height 22
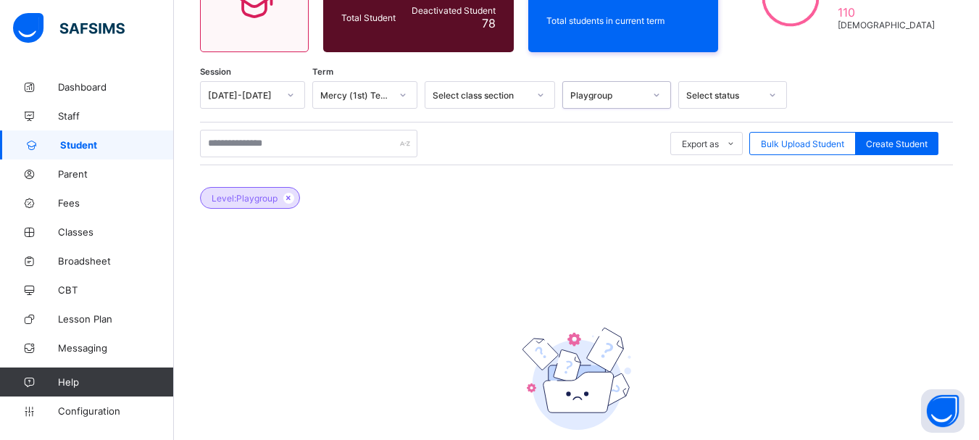
scroll to position [133, 0]
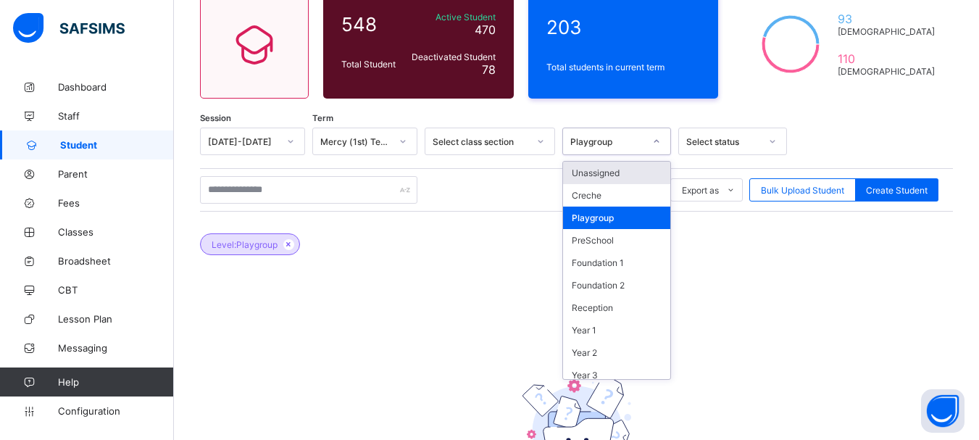
click at [651, 138] on div at bounding box center [656, 141] width 25 height 23
click at [608, 238] on div "PreSchool" at bounding box center [616, 240] width 107 height 22
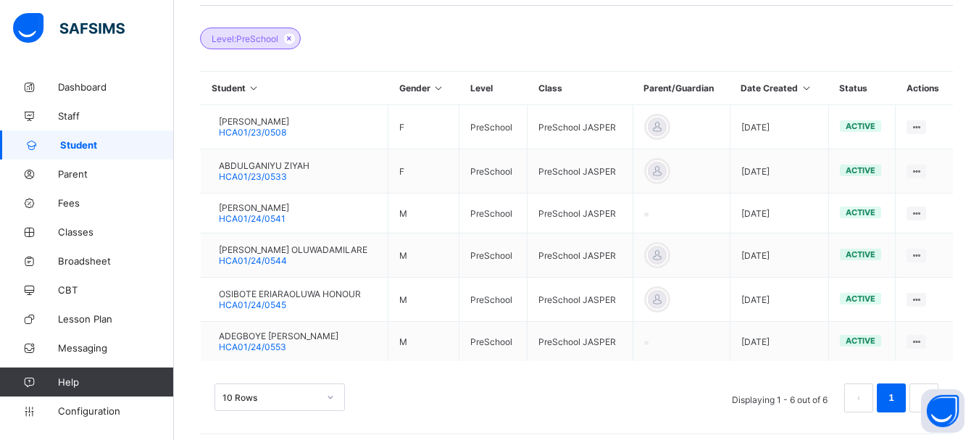
scroll to position [348, 0]
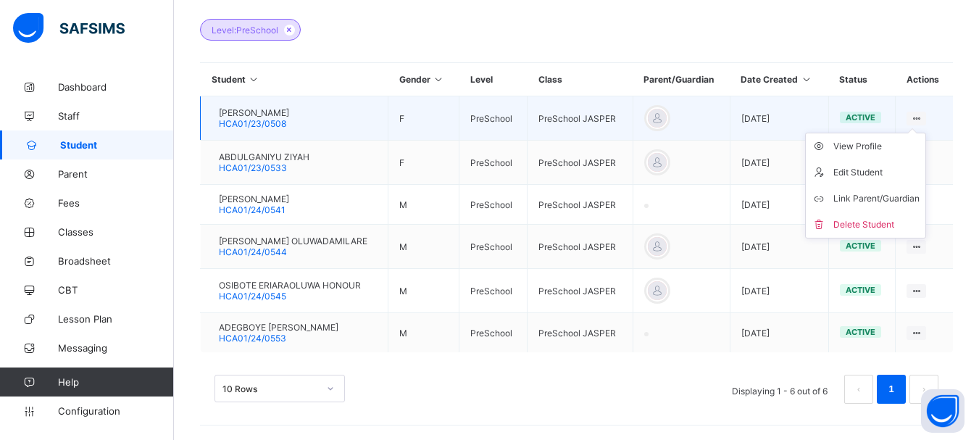
click at [926, 133] on ul "View Profile Edit Student Link Parent/Guardian Delete Student" at bounding box center [865, 186] width 121 height 106
click at [874, 149] on div "View Profile" at bounding box center [876, 146] width 86 height 14
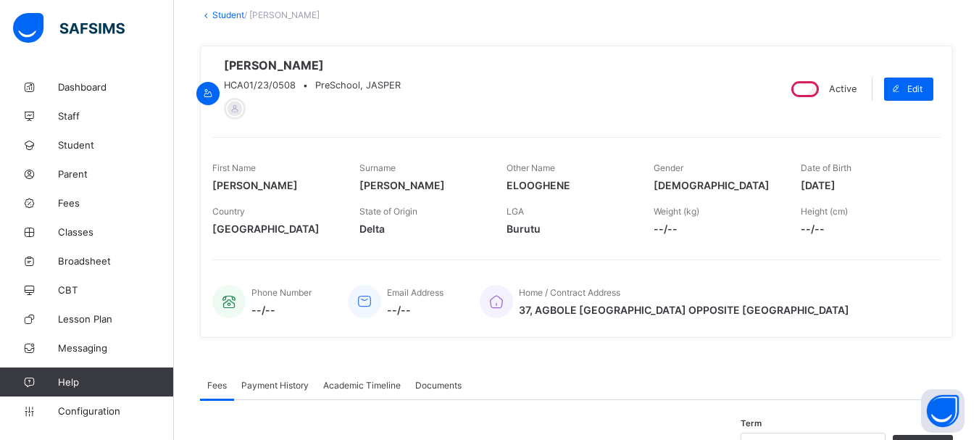
scroll to position [83, 0]
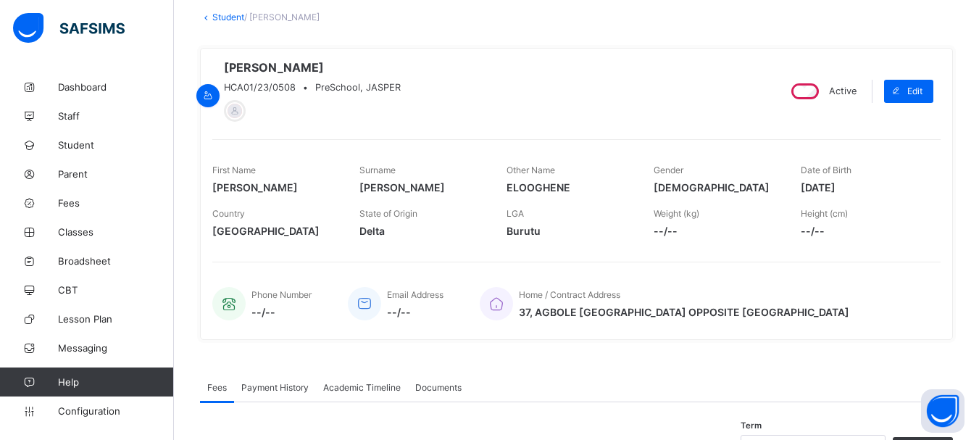
drag, startPoint x: 811, startPoint y: 191, endPoint x: 871, endPoint y: 189, distance: 60.9
click at [871, 189] on span "2023-02-03" at bounding box center [862, 187] width 125 height 12
copy span "2023-02-03"
click at [848, 269] on div "Phone Number --/-- Email Address --/-- Home / Contract Address 37, AGBOLE AKUTE…" at bounding box center [576, 295] width 728 height 66
click at [208, 17] on icon at bounding box center [206, 17] width 12 height 11
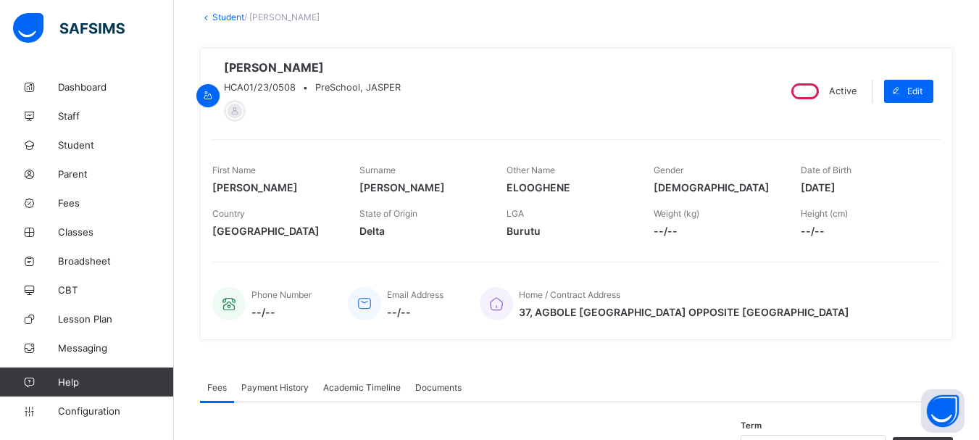
click at [206, 17] on icon at bounding box center [206, 17] width 12 height 11
click at [223, 16] on link "Student" at bounding box center [228, 17] width 32 height 11
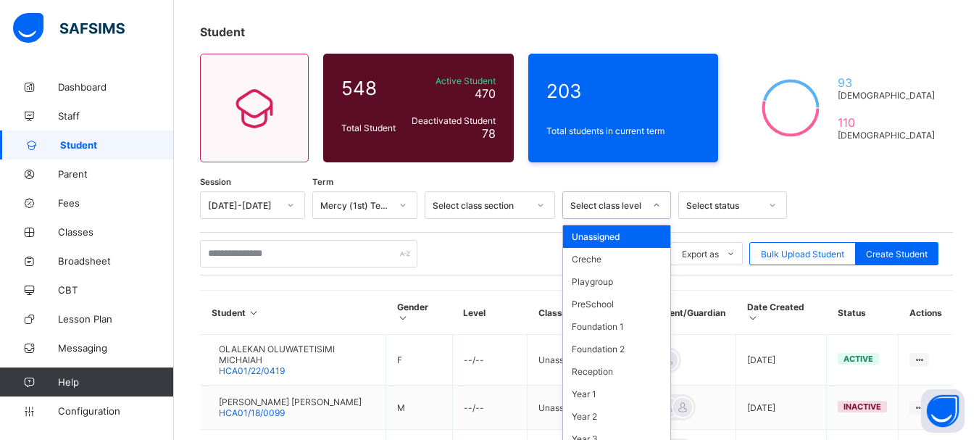
scroll to position [79, 0]
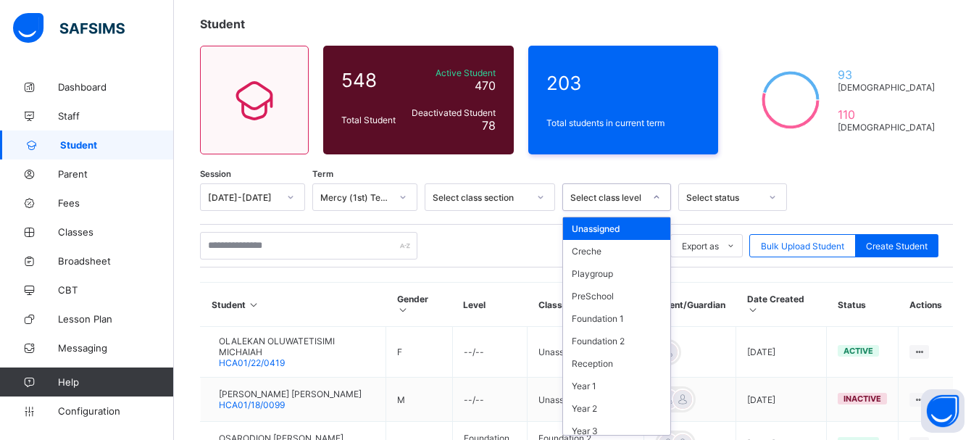
click at [659, 204] on div at bounding box center [656, 196] width 25 height 23
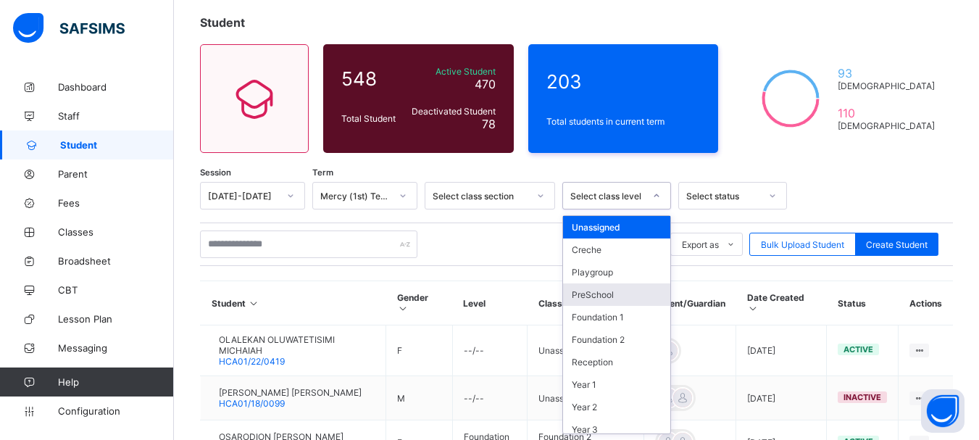
click at [601, 296] on div "PreSchool" at bounding box center [616, 294] width 107 height 22
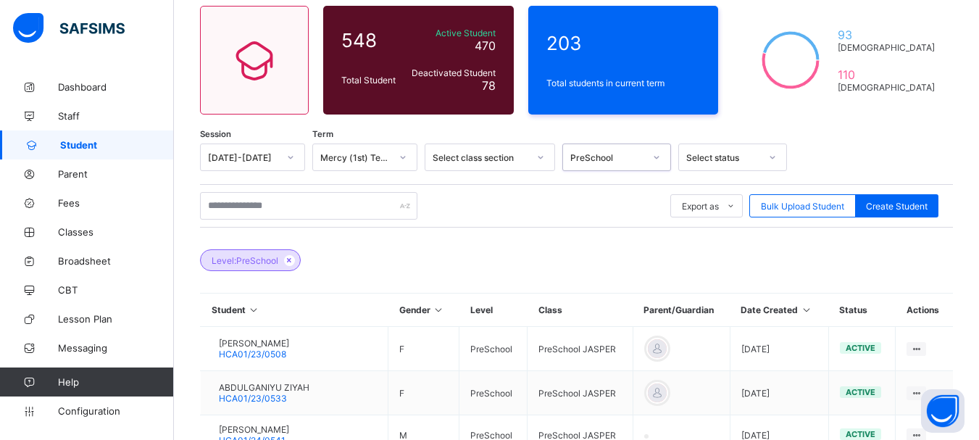
scroll to position [105, 0]
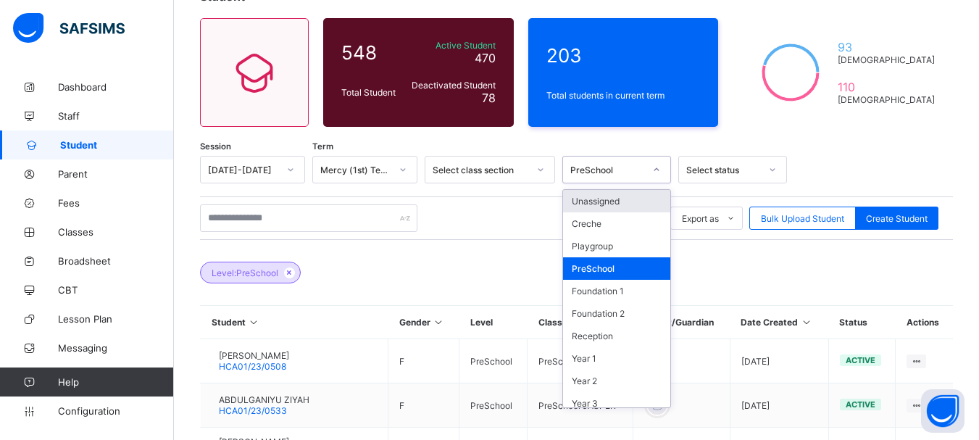
click at [653, 169] on icon at bounding box center [656, 169] width 9 height 14
click at [619, 248] on div "Playgroup" at bounding box center [616, 246] width 107 height 22
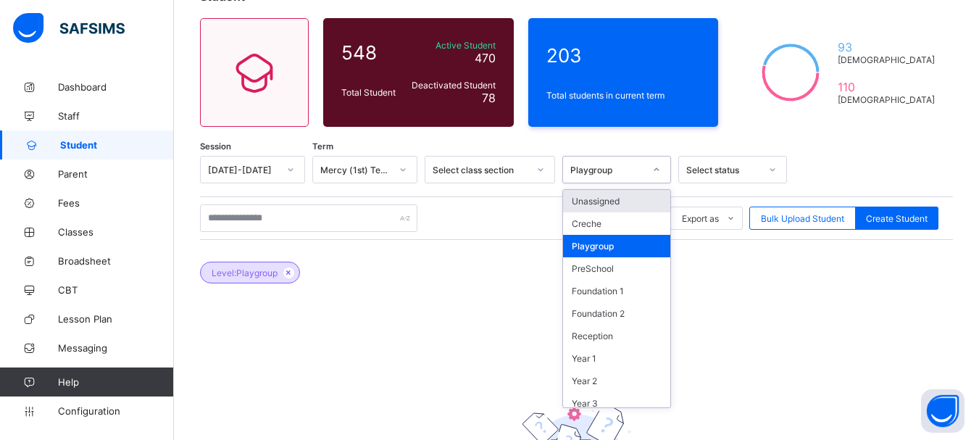
click at [657, 170] on icon at bounding box center [656, 169] width 9 height 14
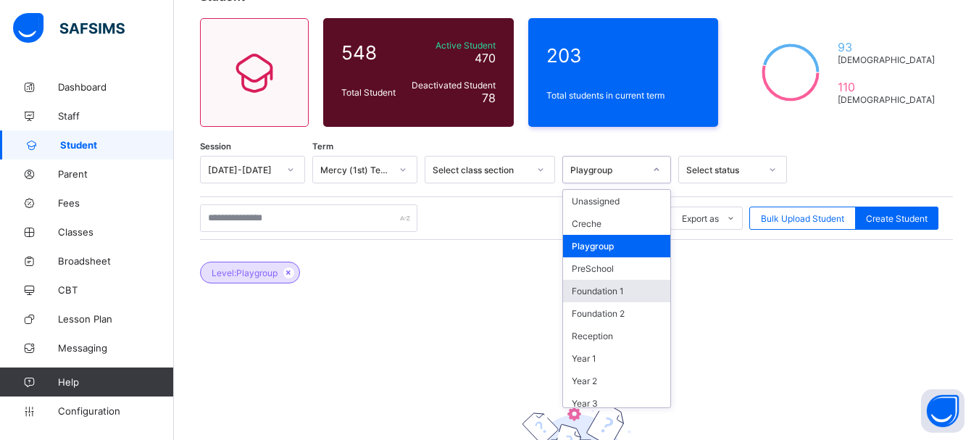
click at [612, 289] on div "Foundation 1" at bounding box center [616, 291] width 107 height 22
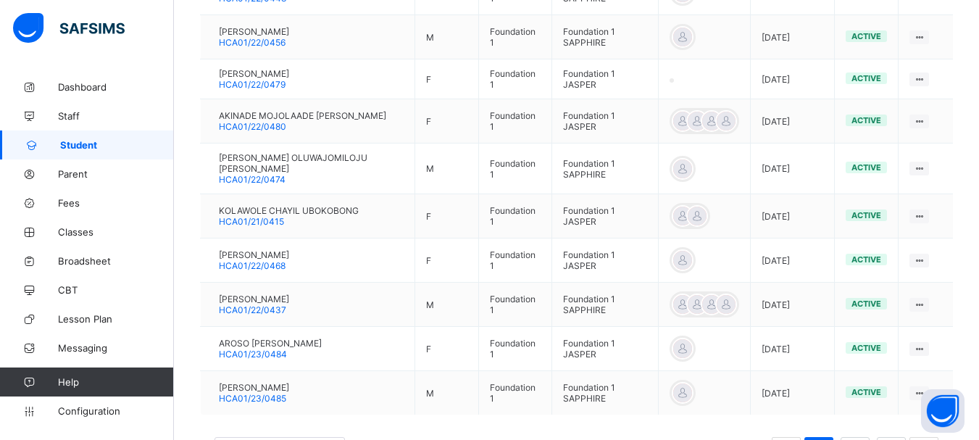
scroll to position [546, 0]
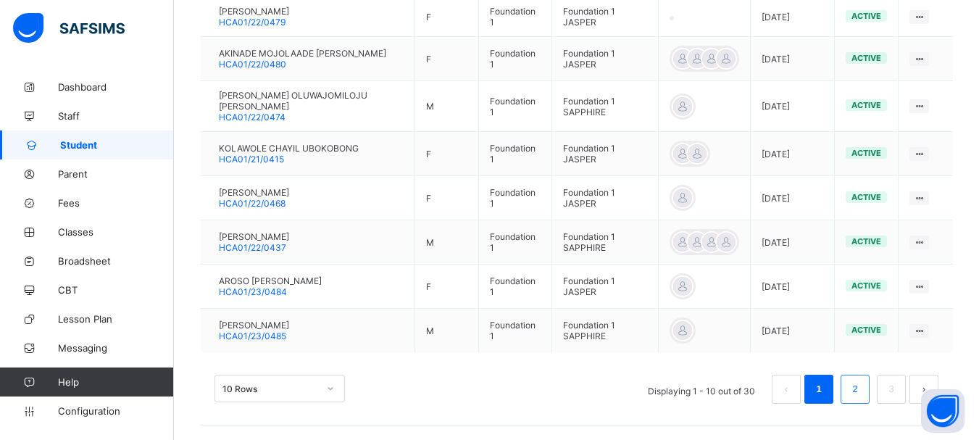
click at [861, 382] on link "2" at bounding box center [855, 389] width 14 height 19
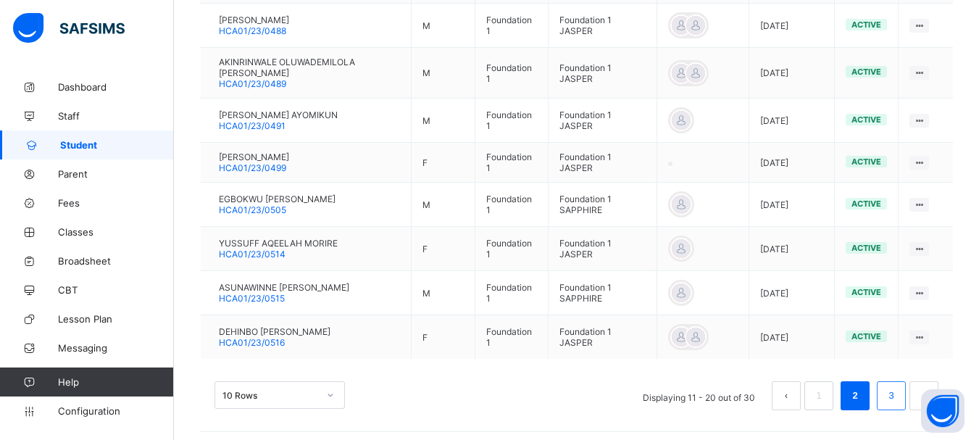
click at [898, 387] on link "3" at bounding box center [891, 395] width 14 height 19
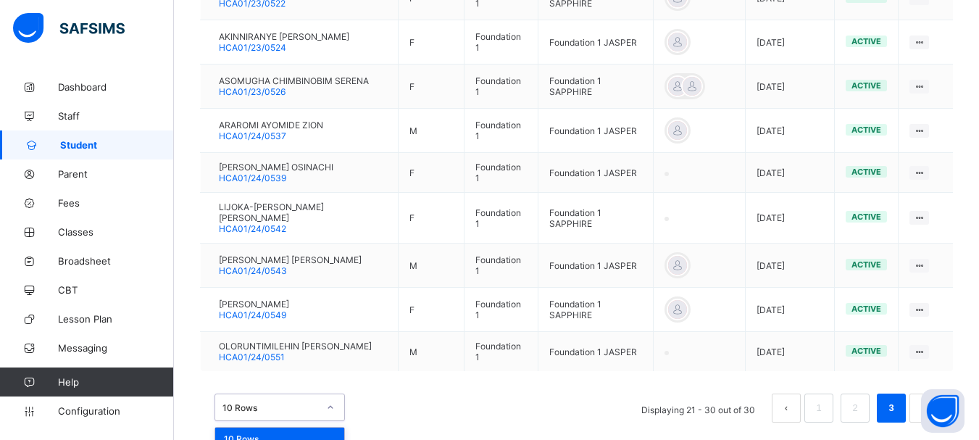
scroll to position [579, 0]
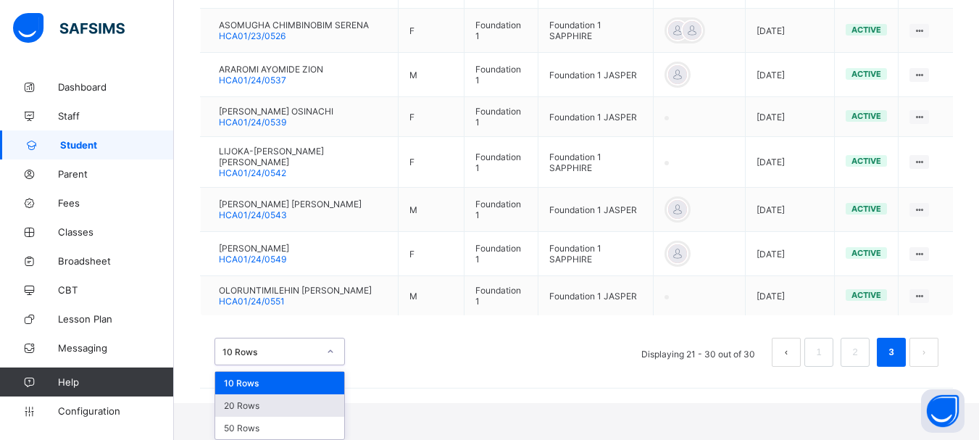
click at [338, 365] on div "option 20 Rows focused, 2 of 3. 3 results available. Use Up and Down to choose …" at bounding box center [279, 352] width 130 height 28
click at [283, 434] on div "50 Rows" at bounding box center [279, 428] width 129 height 22
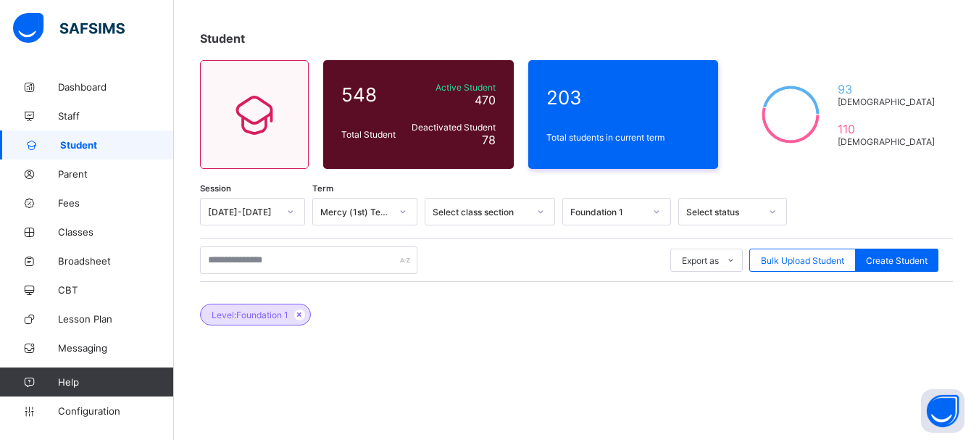
scroll to position [41, 0]
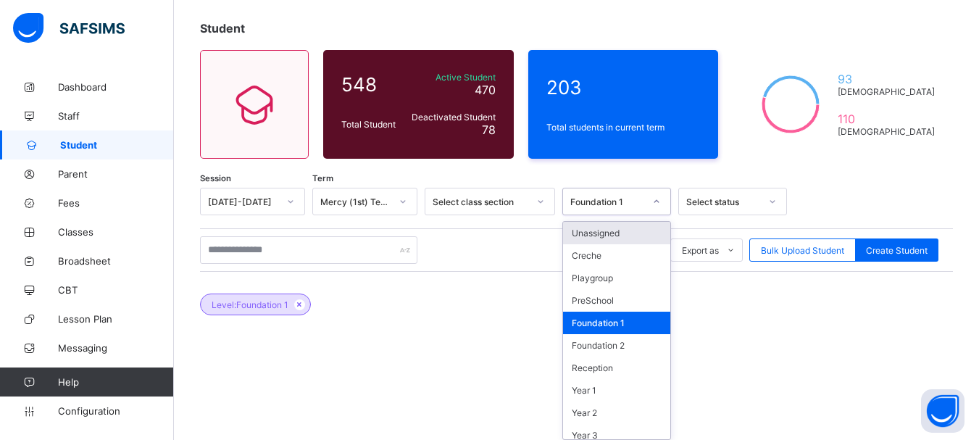
click at [650, 215] on div "option Foundation 1, selected. option Unassigned focused, 1 of 13. 13 results a…" at bounding box center [616, 202] width 109 height 28
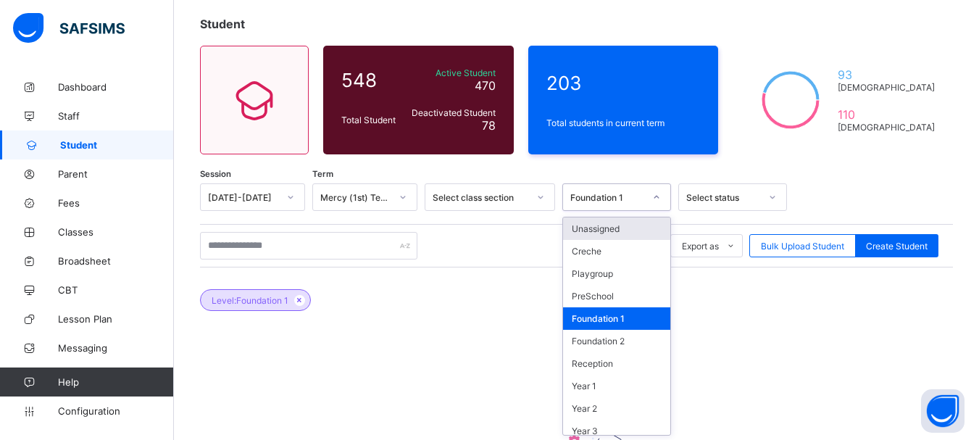
scroll to position [79, 0]
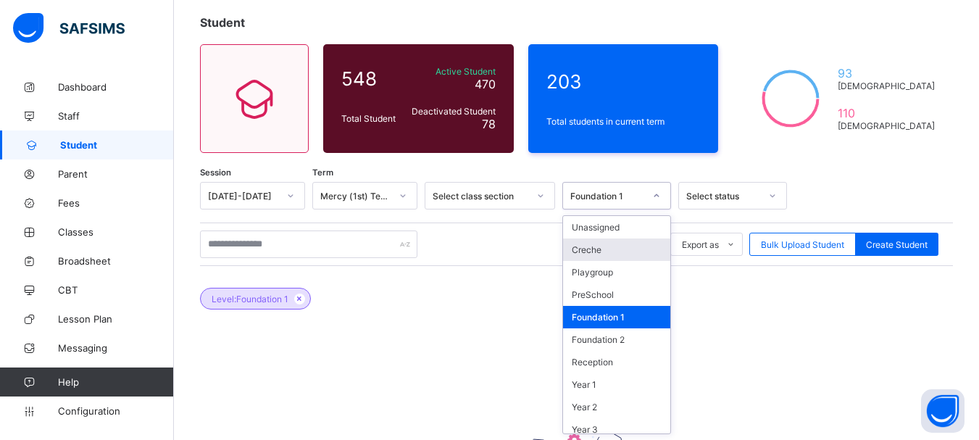
click at [591, 248] on div "Creche" at bounding box center [616, 249] width 107 height 22
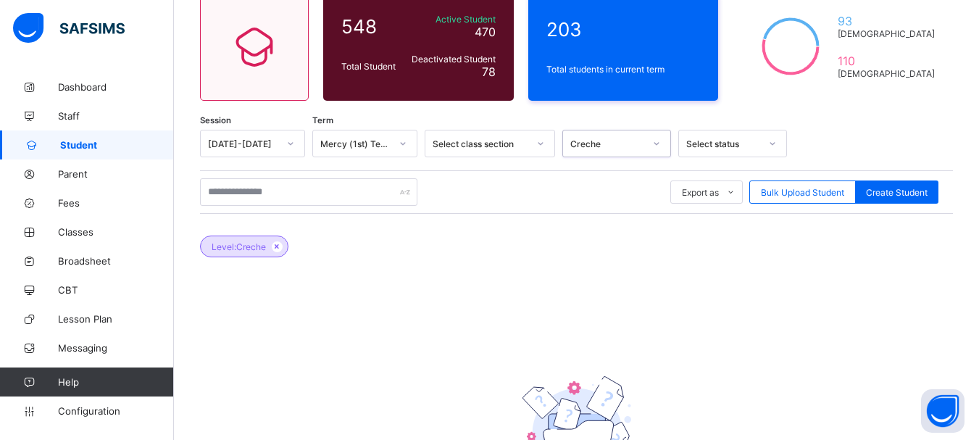
scroll to position [130, 0]
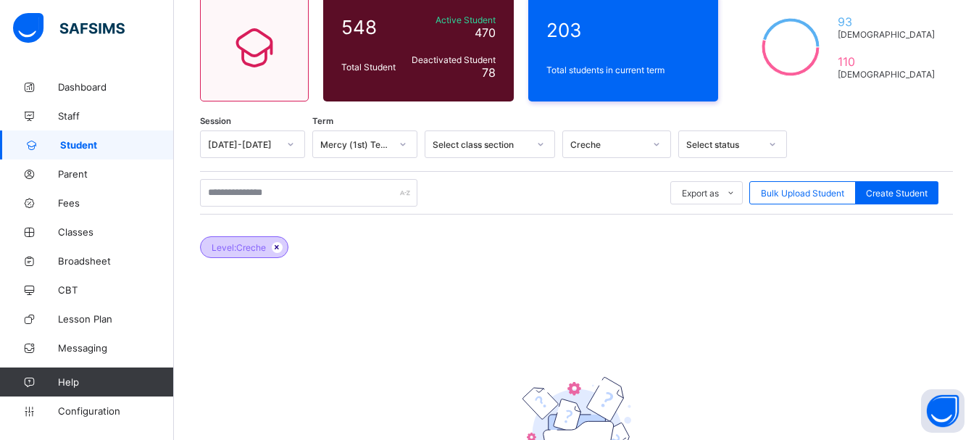
click at [278, 246] on icon at bounding box center [277, 247] width 12 height 9
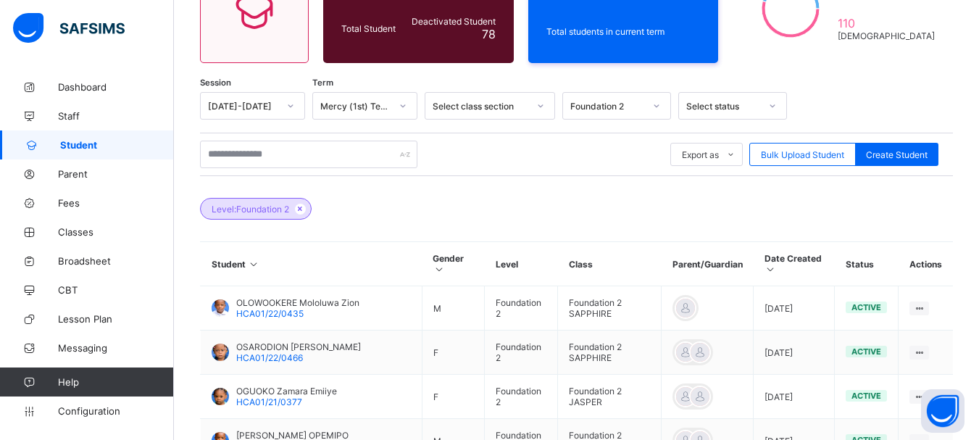
scroll to position [156, 0]
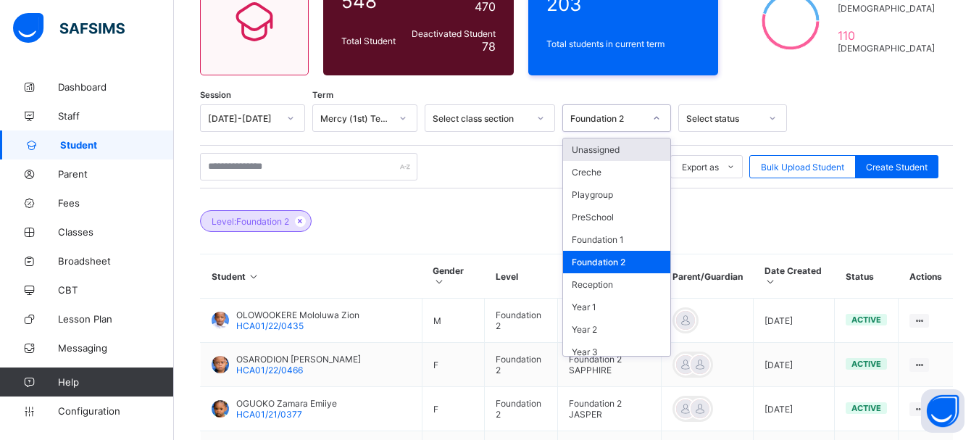
click at [652, 117] on icon at bounding box center [656, 118] width 9 height 14
click at [609, 189] on div "Playgroup" at bounding box center [616, 194] width 107 height 22
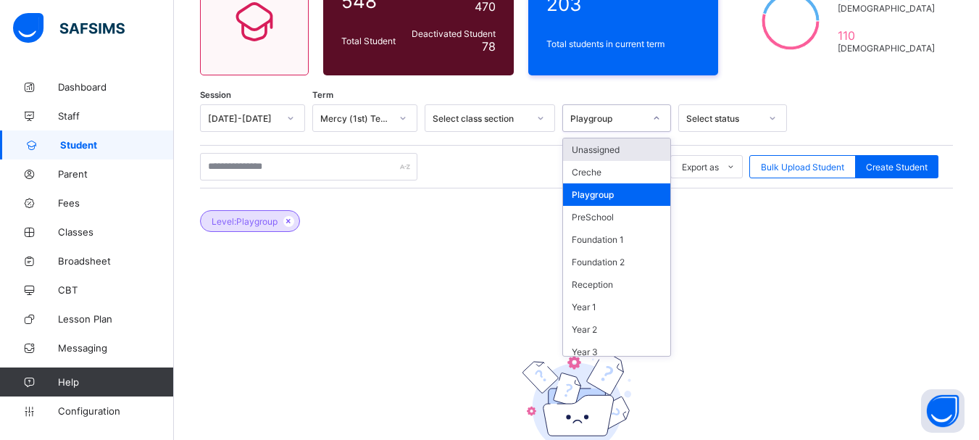
click at [656, 117] on icon at bounding box center [656, 118] width 9 height 14
click at [605, 216] on div "PreSchool" at bounding box center [616, 217] width 107 height 22
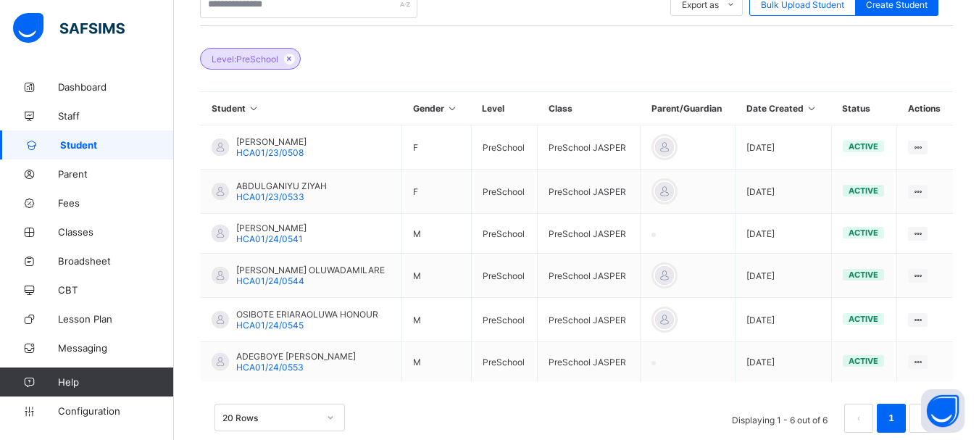
scroll to position [317, 0]
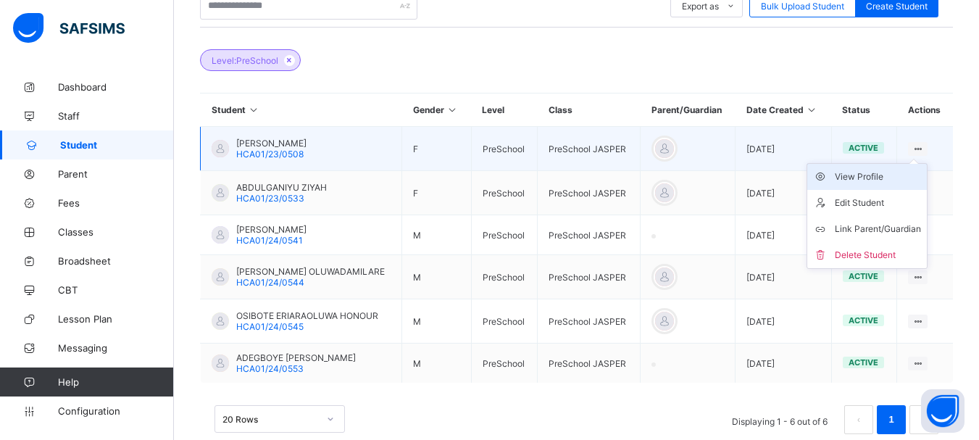
click at [863, 181] on div "View Profile" at bounding box center [878, 177] width 86 height 14
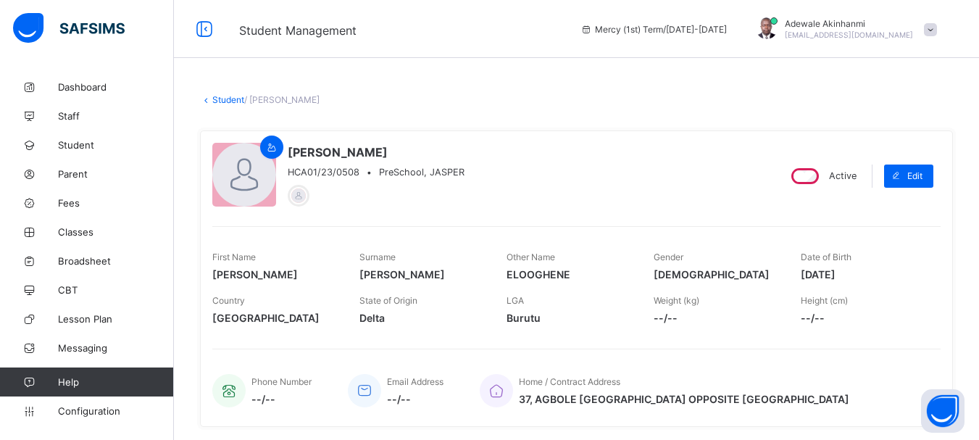
click at [225, 99] on link "Student" at bounding box center [228, 99] width 32 height 11
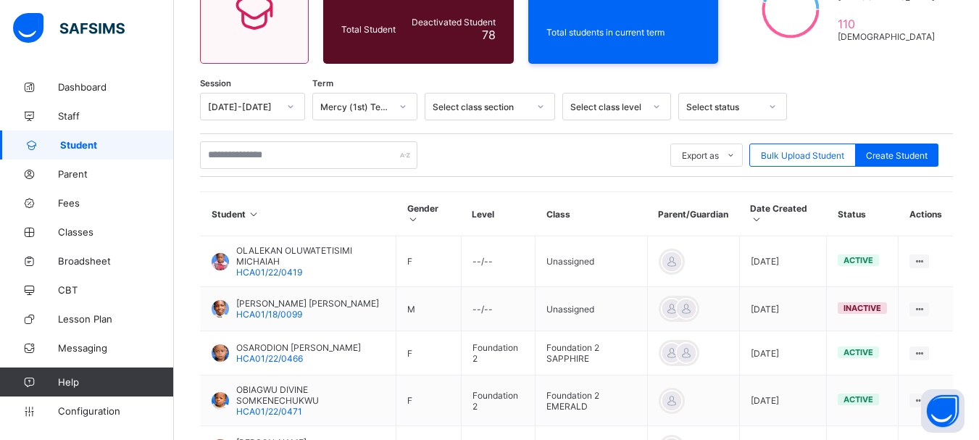
scroll to position [166, 0]
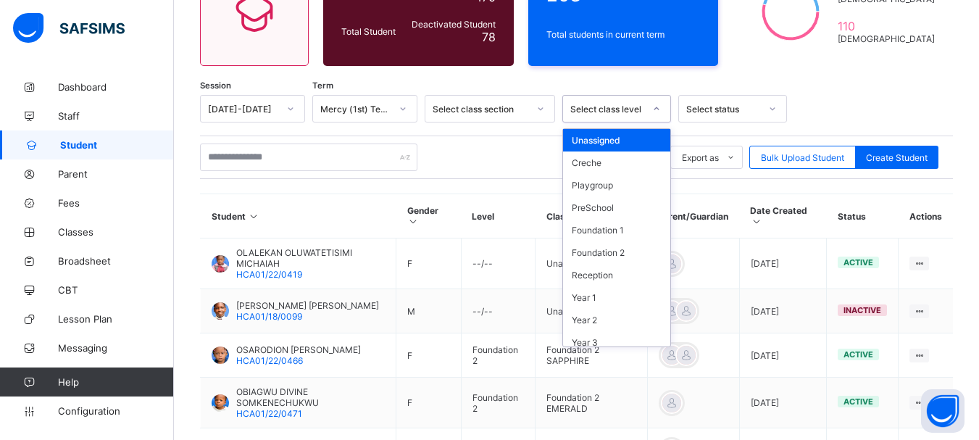
click at [651, 109] on div at bounding box center [656, 108] width 25 height 23
click at [622, 208] on div "PreSchool" at bounding box center [616, 207] width 107 height 22
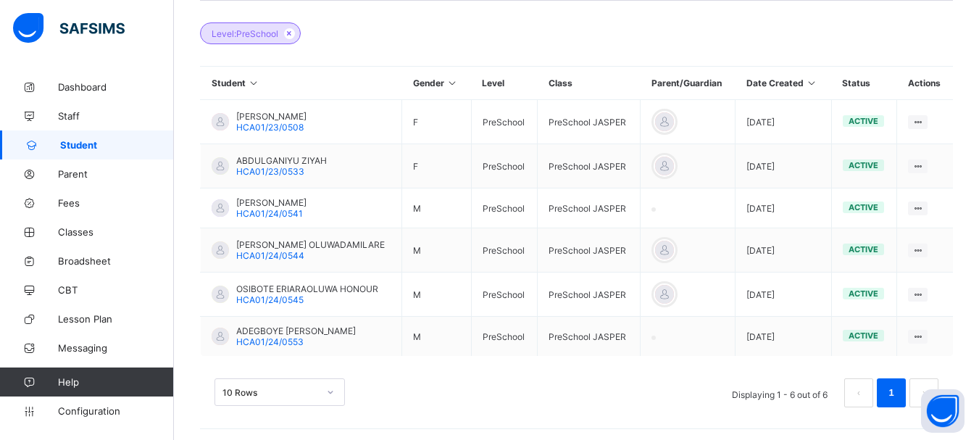
scroll to position [343, 0]
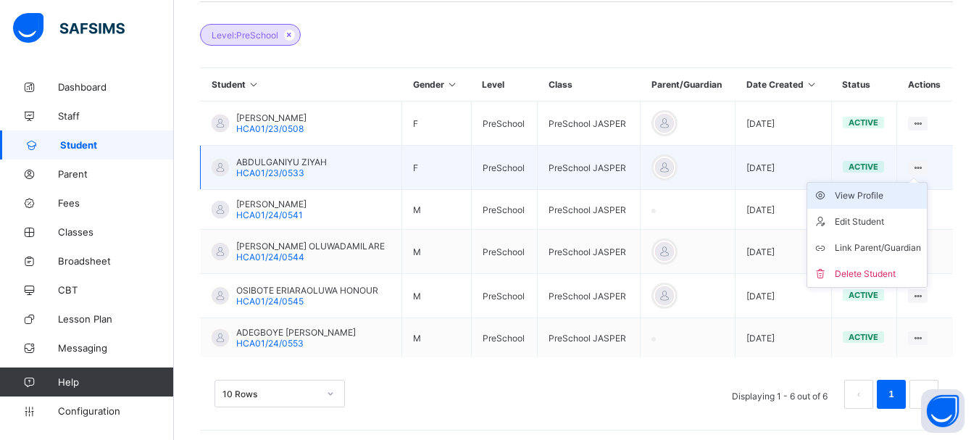
click at [876, 196] on div "View Profile" at bounding box center [878, 195] width 86 height 14
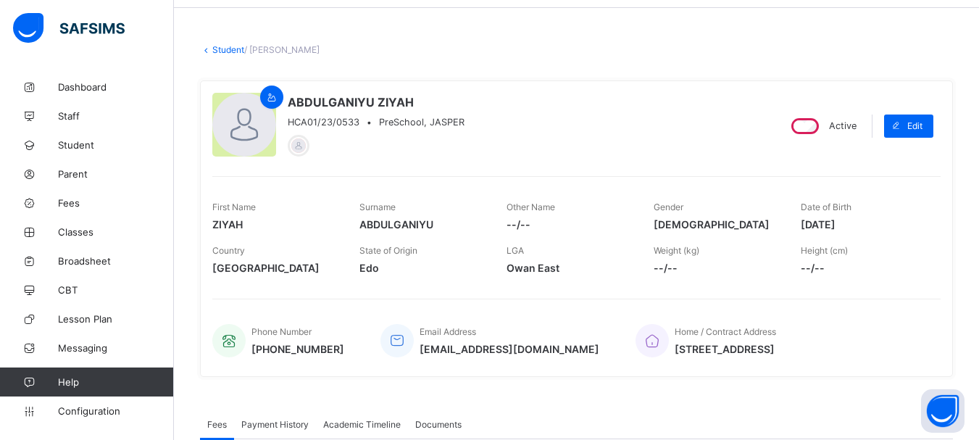
scroll to position [51, 0]
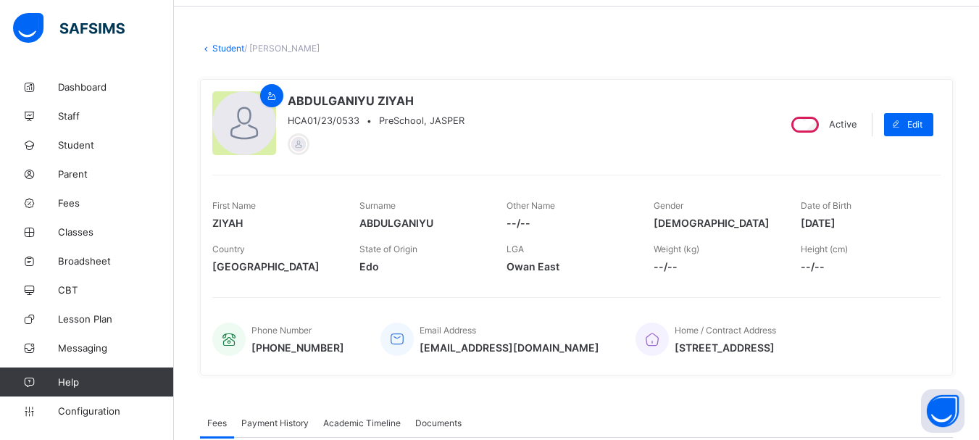
drag, startPoint x: 811, startPoint y: 222, endPoint x: 878, endPoint y: 219, distance: 67.4
click at [878, 219] on span "2023-02-23" at bounding box center [862, 223] width 125 height 12
copy span "2023-02-23"
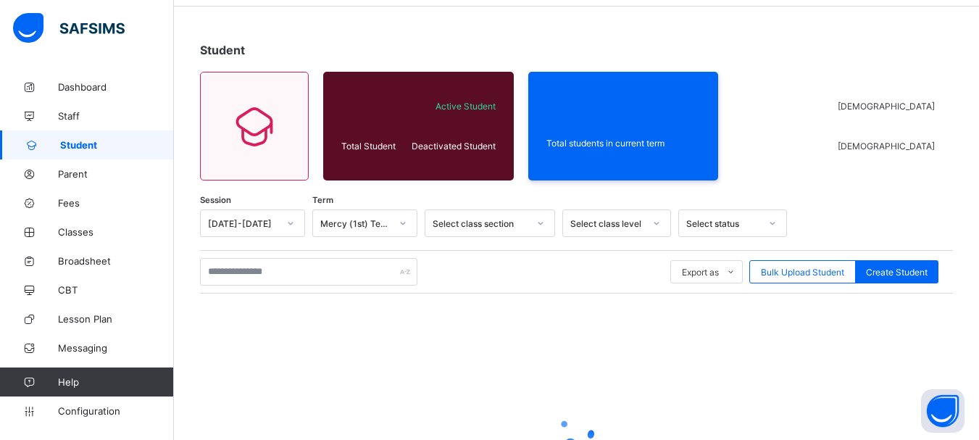
scroll to position [202, 0]
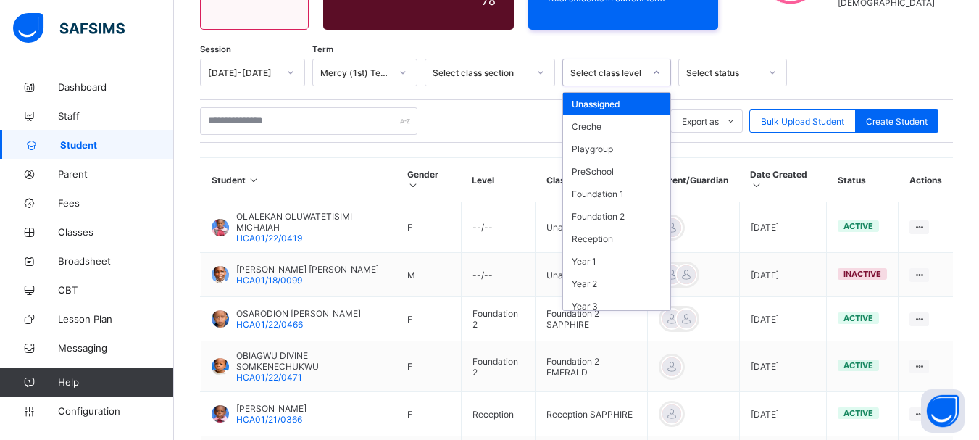
click at [657, 67] on div at bounding box center [656, 72] width 25 height 23
click at [596, 174] on div "PreSchool" at bounding box center [616, 171] width 107 height 22
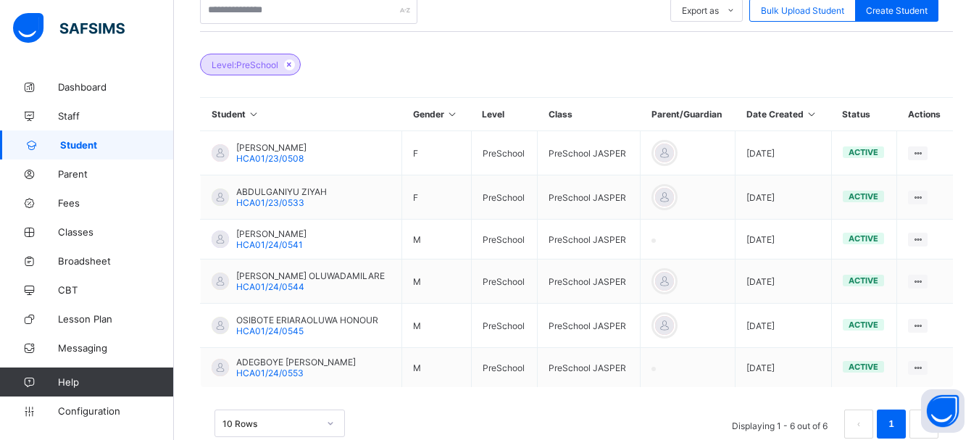
scroll to position [318, 0]
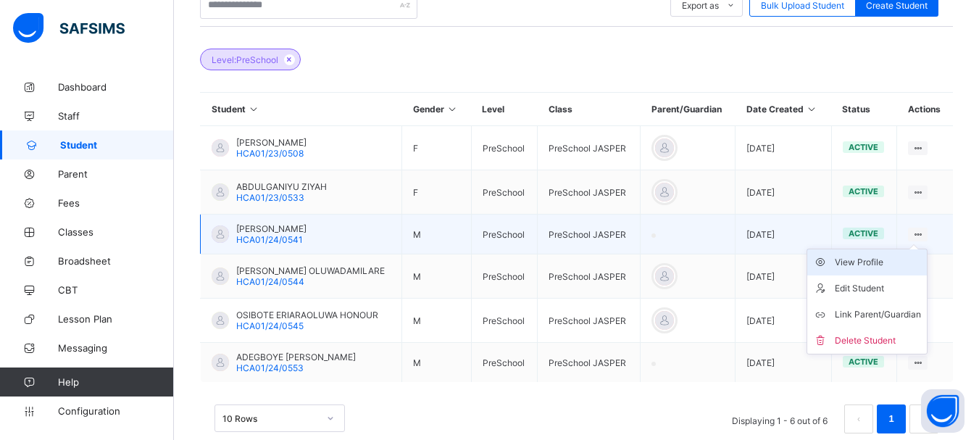
click at [879, 262] on div "View Profile" at bounding box center [878, 262] width 86 height 14
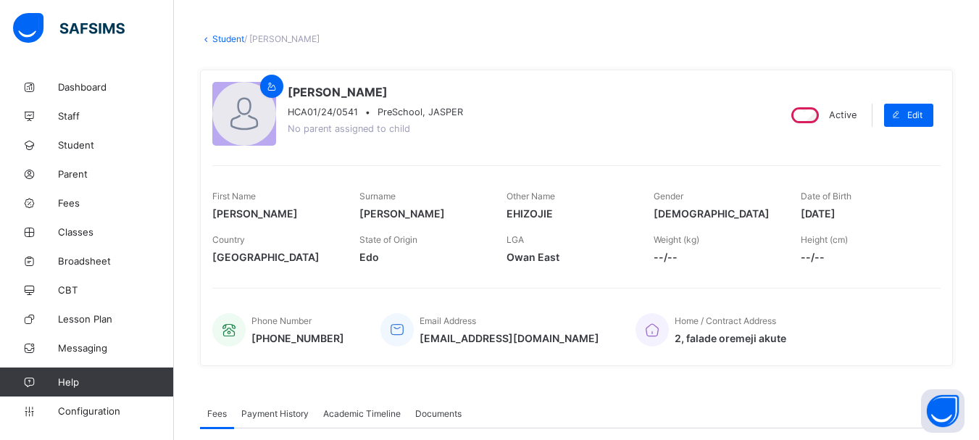
scroll to position [59, 0]
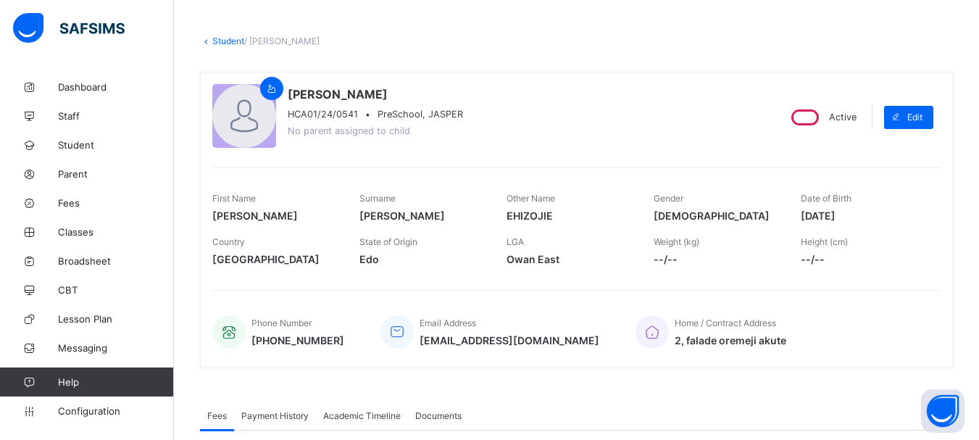
drag, startPoint x: 811, startPoint y: 215, endPoint x: 872, endPoint y: 215, distance: 61.6
click at [872, 215] on span "2023-04-03" at bounding box center [862, 215] width 125 height 12
copy span "2023-04-03"
click at [227, 40] on link "Student" at bounding box center [228, 40] width 32 height 11
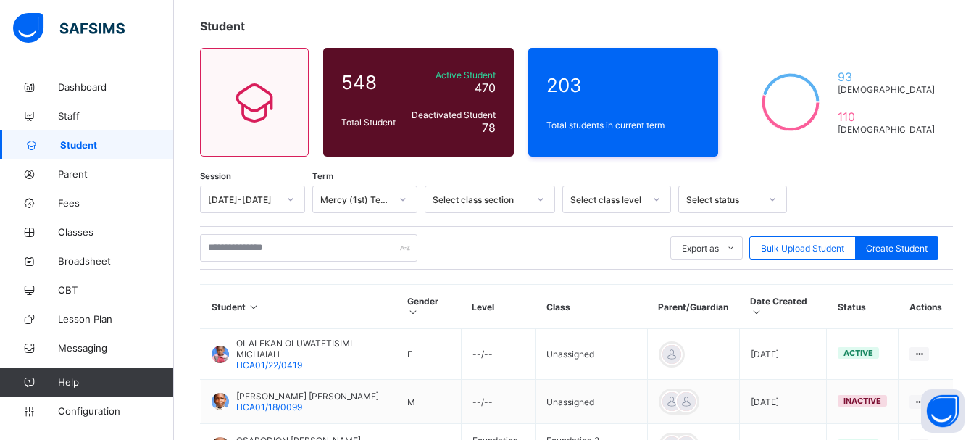
click at [656, 213] on div "Select class level" at bounding box center [616, 199] width 109 height 28
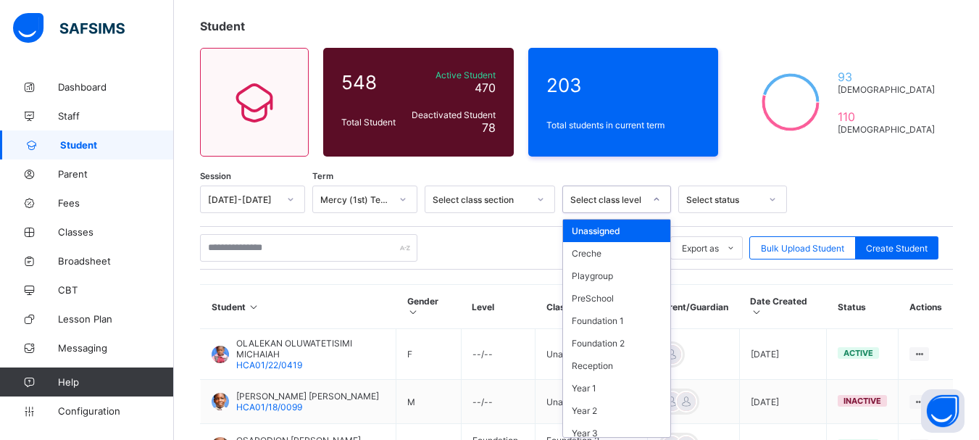
scroll to position [79, 0]
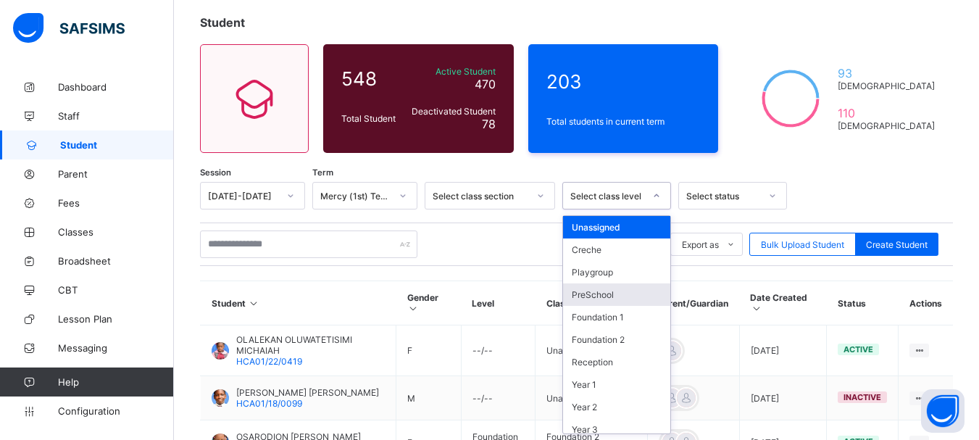
click at [636, 292] on div "PreSchool" at bounding box center [616, 294] width 107 height 22
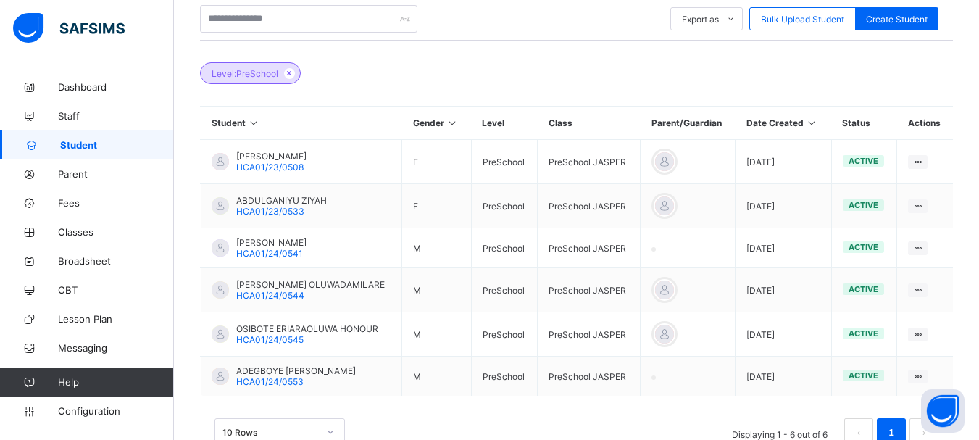
scroll to position [311, 0]
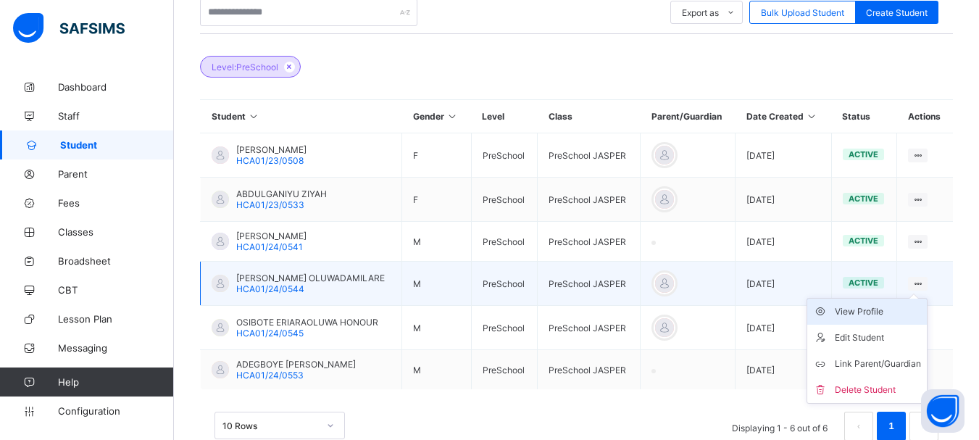
click at [864, 313] on div "View Profile" at bounding box center [878, 311] width 86 height 14
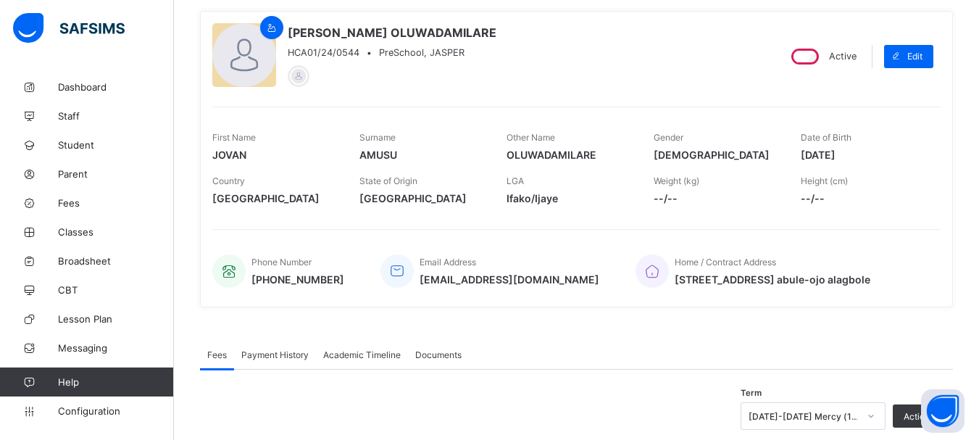
scroll to position [54, 0]
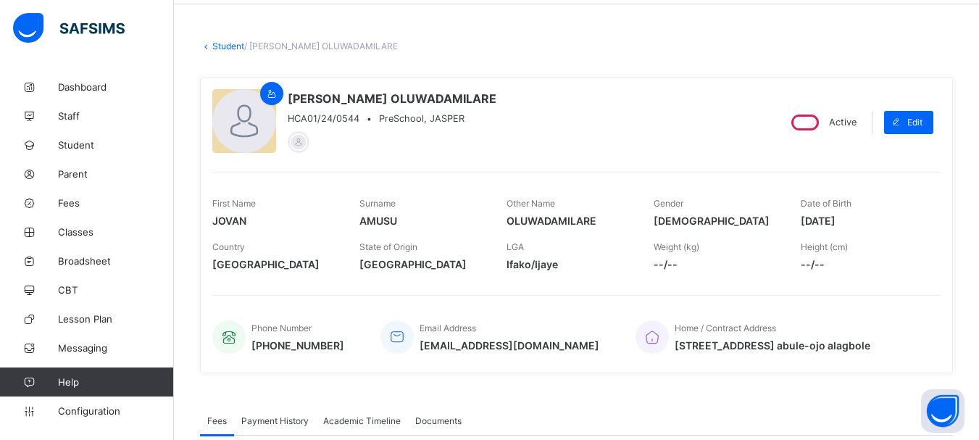
drag, startPoint x: 810, startPoint y: 220, endPoint x: 870, endPoint y: 217, distance: 60.2
click at [870, 217] on span "2022-11-17" at bounding box center [862, 220] width 125 height 12
copy span "2022-11-17"
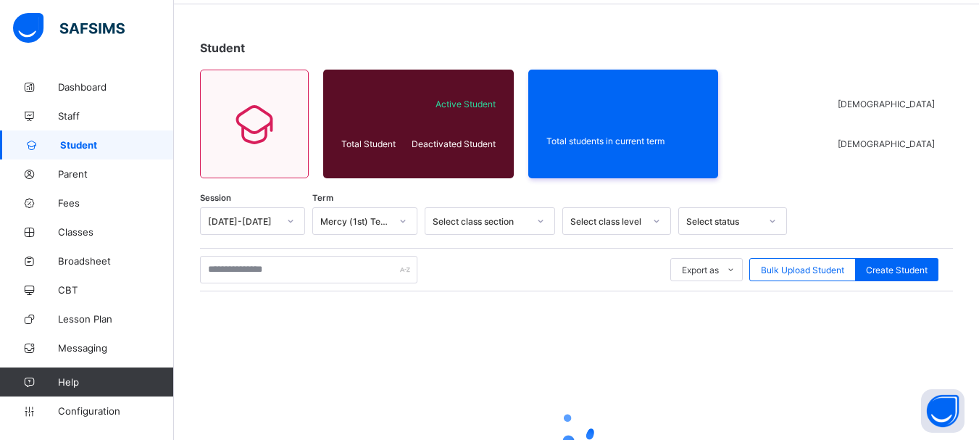
scroll to position [202, 0]
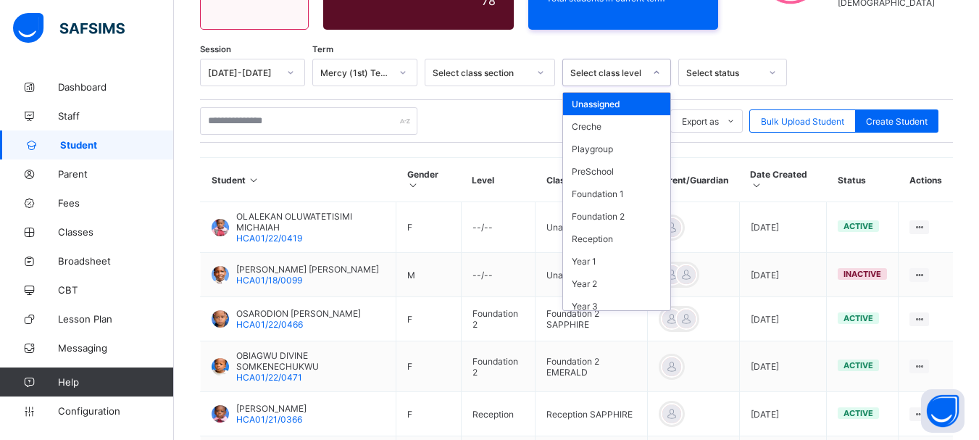
click at [656, 70] on icon at bounding box center [656, 72] width 9 height 14
click at [627, 166] on div "PreSchool" at bounding box center [616, 171] width 107 height 22
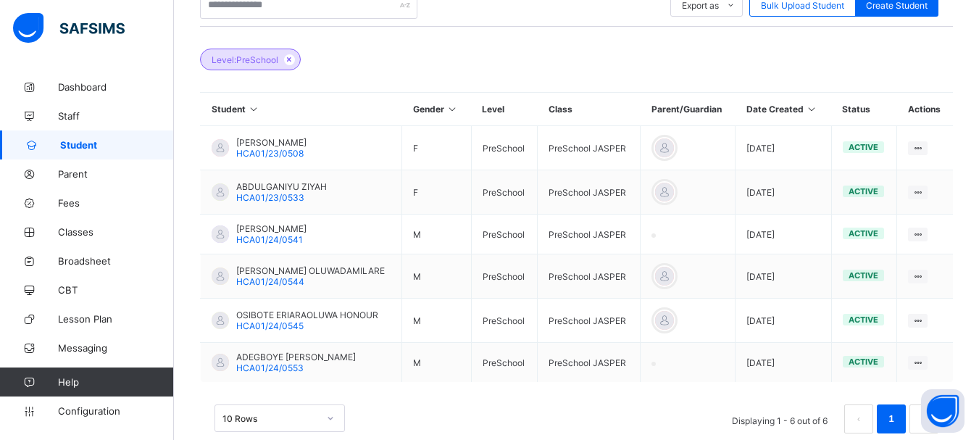
scroll to position [348, 0]
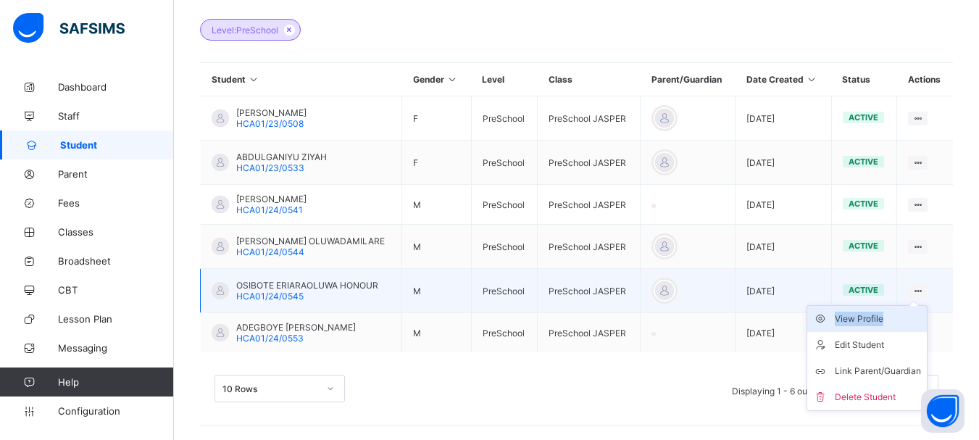
drag, startPoint x: 927, startPoint y: 287, endPoint x: 893, endPoint y: 314, distance: 43.2
click at [908, 298] on div "View Profile Edit Student Link Parent/Guardian Delete Student" at bounding box center [918, 291] width 20 height 14
click at [893, 314] on div "View Profile" at bounding box center [878, 318] width 86 height 14
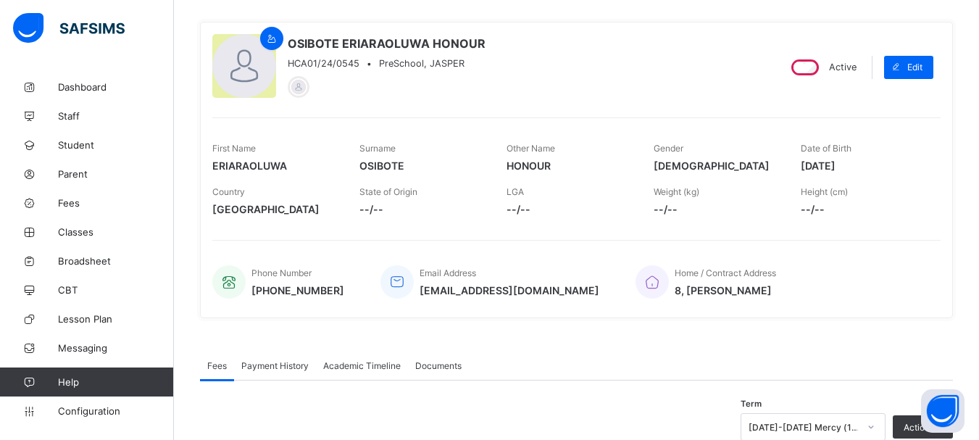
scroll to position [110, 0]
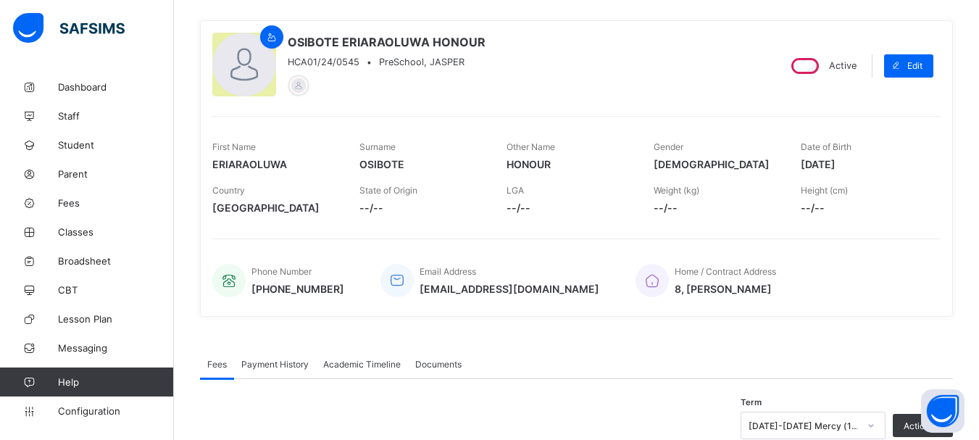
drag, startPoint x: 811, startPoint y: 162, endPoint x: 872, endPoint y: 164, distance: 61.6
click at [872, 164] on span "2022-10-22" at bounding box center [862, 164] width 125 height 12
copy span "2022-10-22"
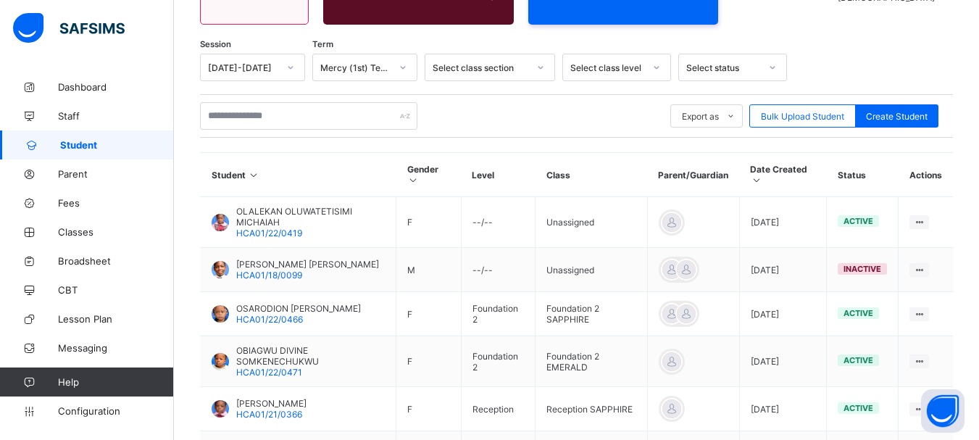
scroll to position [204, 0]
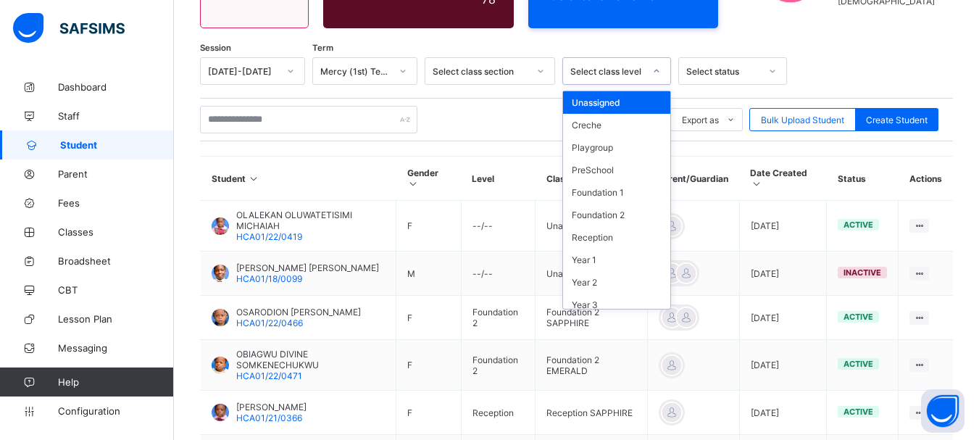
click at [655, 71] on icon at bounding box center [656, 71] width 5 height 3
click at [621, 167] on div "PreSchool" at bounding box center [616, 170] width 107 height 22
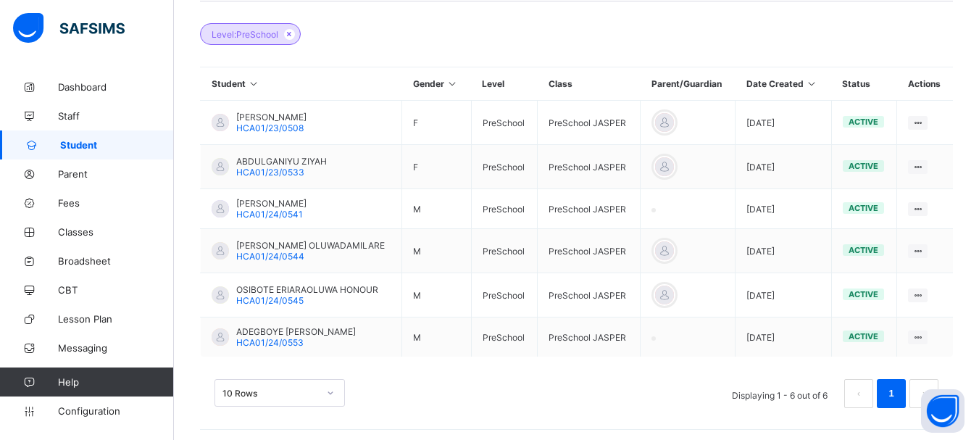
scroll to position [345, 0]
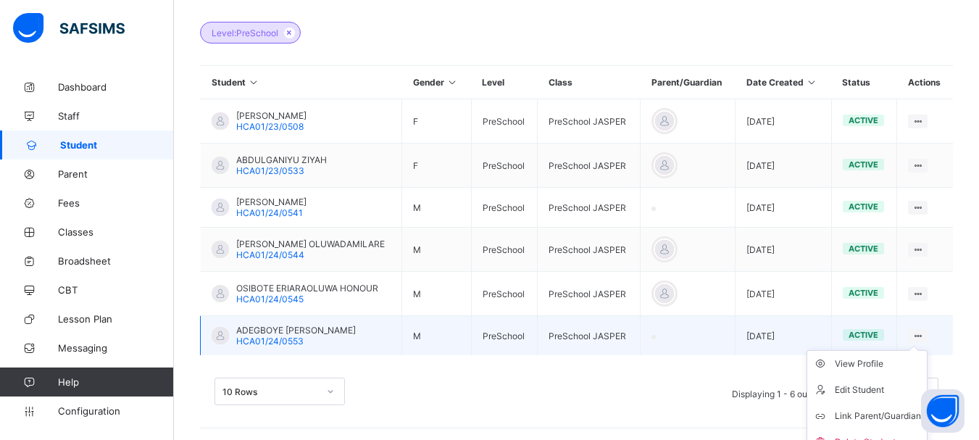
click at [927, 350] on ul "View Profile Edit Student Link Parent/Guardian Delete Student" at bounding box center [866, 403] width 121 height 106
click at [883, 362] on div "View Profile" at bounding box center [878, 363] width 86 height 14
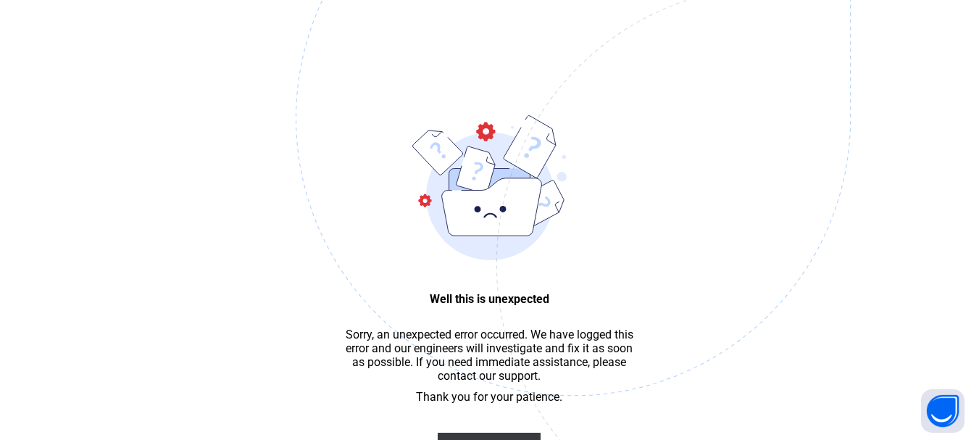
scroll to position [43, 0]
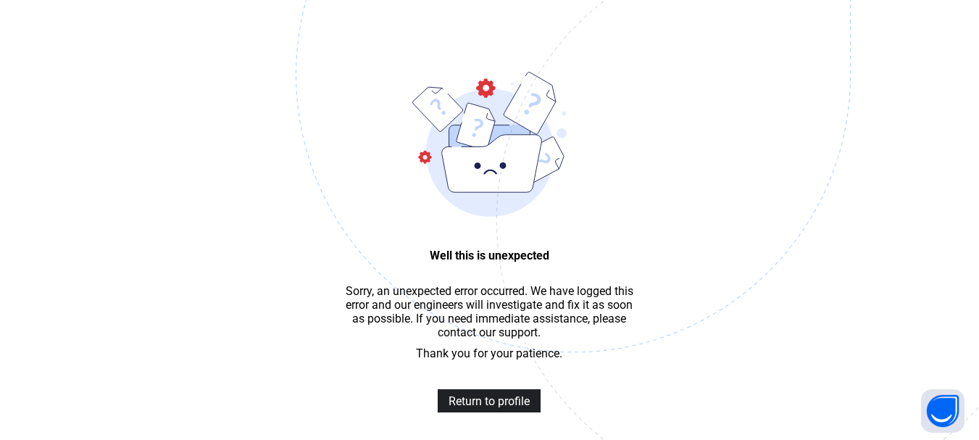
click at [494, 408] on span "Return to profile" at bounding box center [488, 401] width 81 height 14
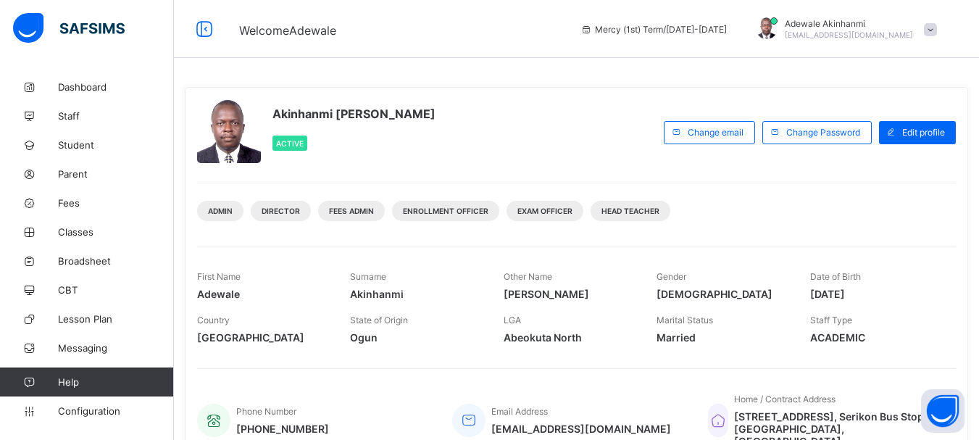
click at [898, 23] on span "[PERSON_NAME]" at bounding box center [849, 23] width 128 height 11
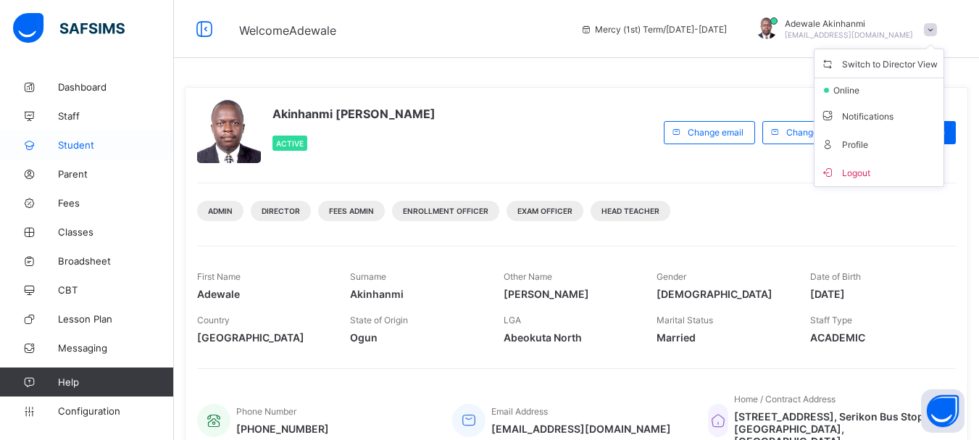
click at [80, 148] on span "Student" at bounding box center [116, 145] width 116 height 12
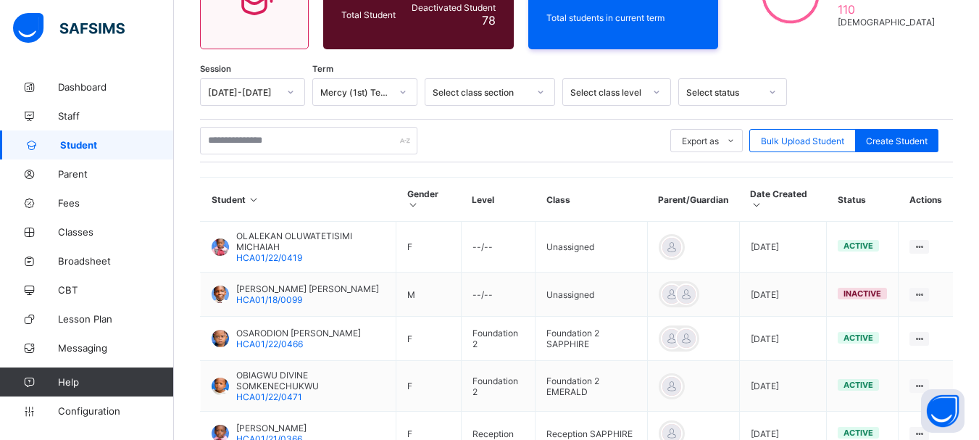
scroll to position [186, 0]
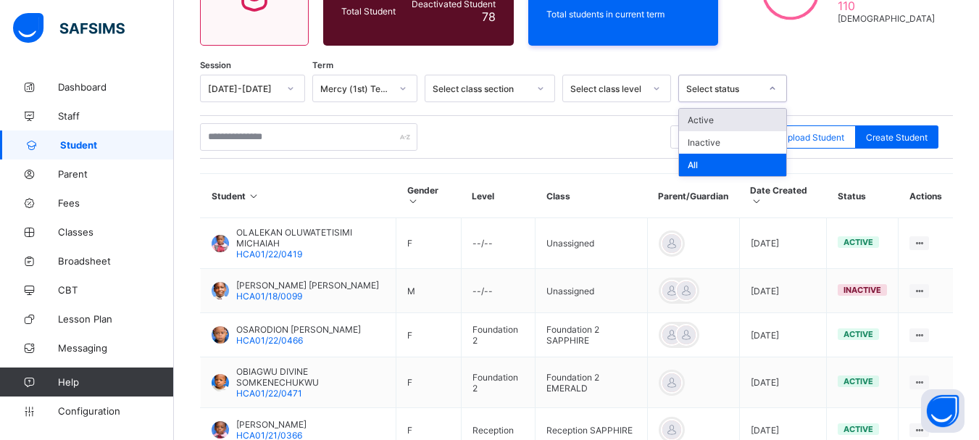
click at [768, 88] on icon at bounding box center [772, 88] width 9 height 14
click at [654, 85] on icon at bounding box center [656, 88] width 9 height 14
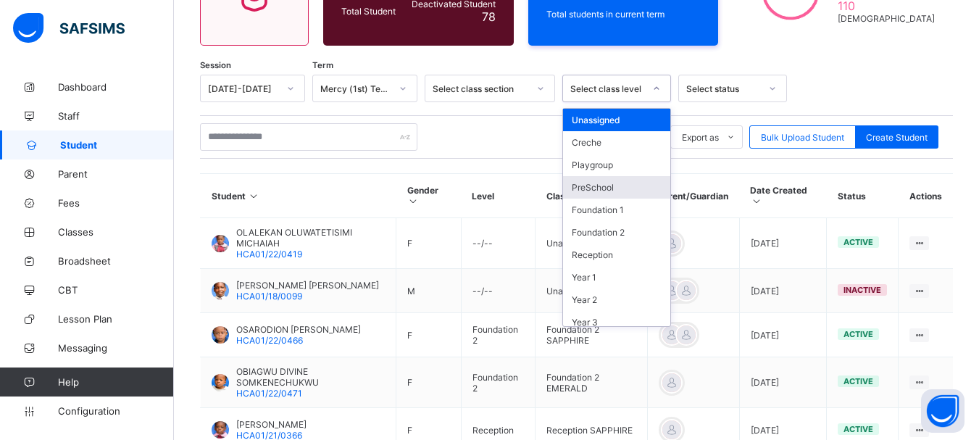
click at [616, 190] on div "PreSchool" at bounding box center [616, 187] width 107 height 22
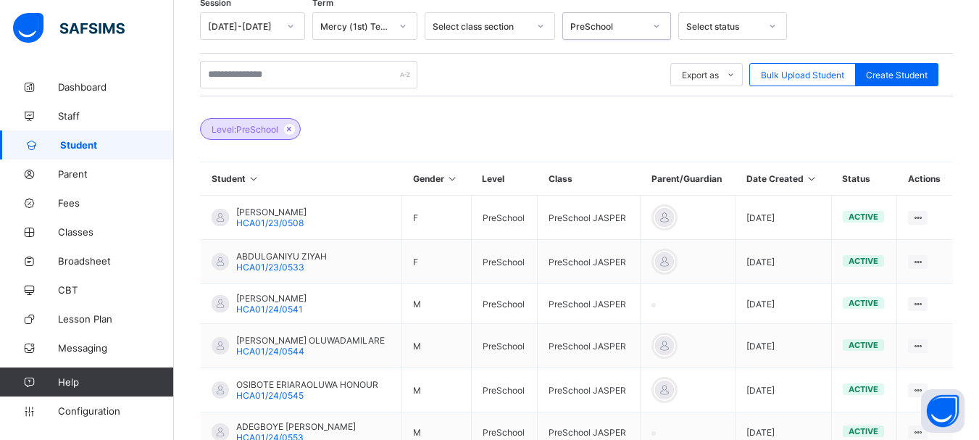
scroll to position [348, 0]
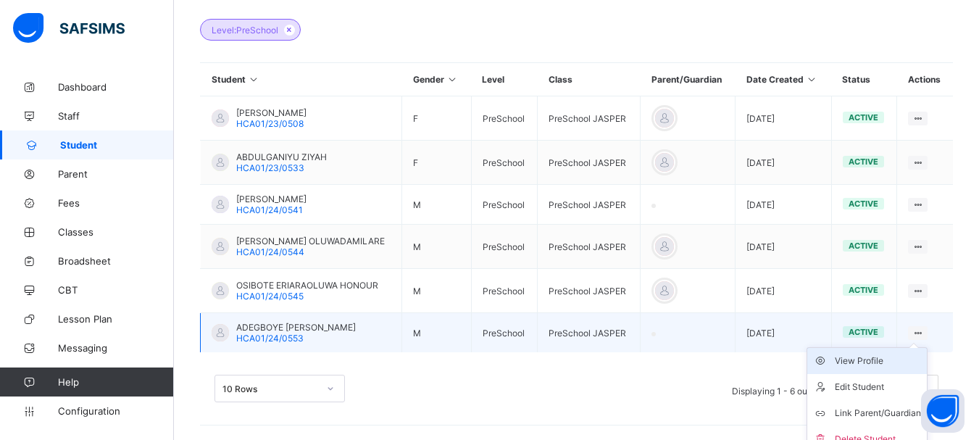
click at [871, 359] on div "View Profile" at bounding box center [878, 361] width 86 height 14
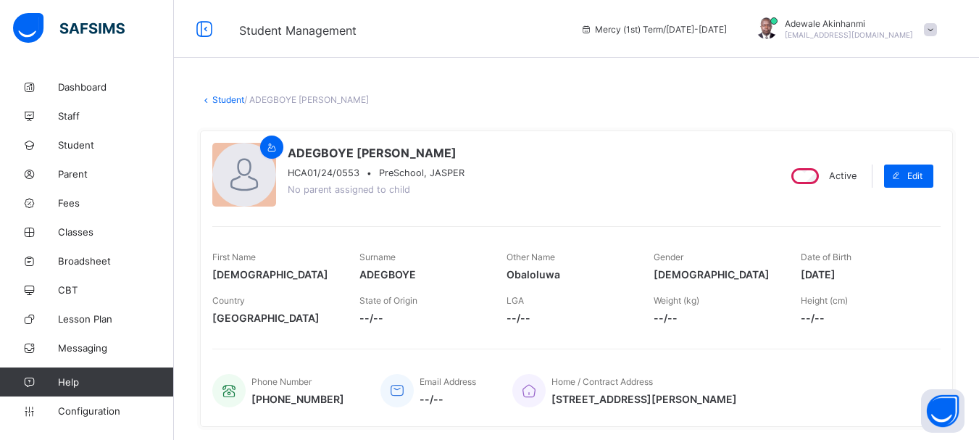
drag, startPoint x: 810, startPoint y: 277, endPoint x: 881, endPoint y: 275, distance: 71.0
click at [881, 275] on span "[DATE]" at bounding box center [862, 274] width 125 height 12
copy span "[DATE]"
click at [78, 146] on span "Student" at bounding box center [116, 145] width 116 height 12
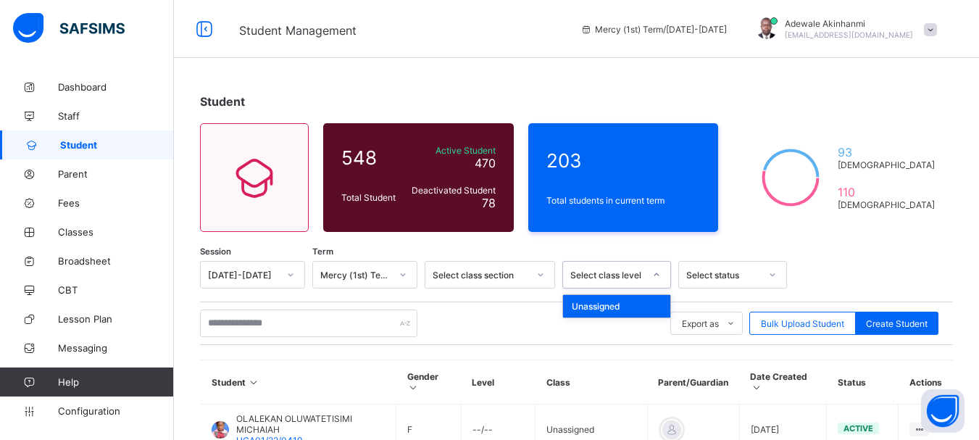
click at [651, 272] on div at bounding box center [656, 274] width 25 height 23
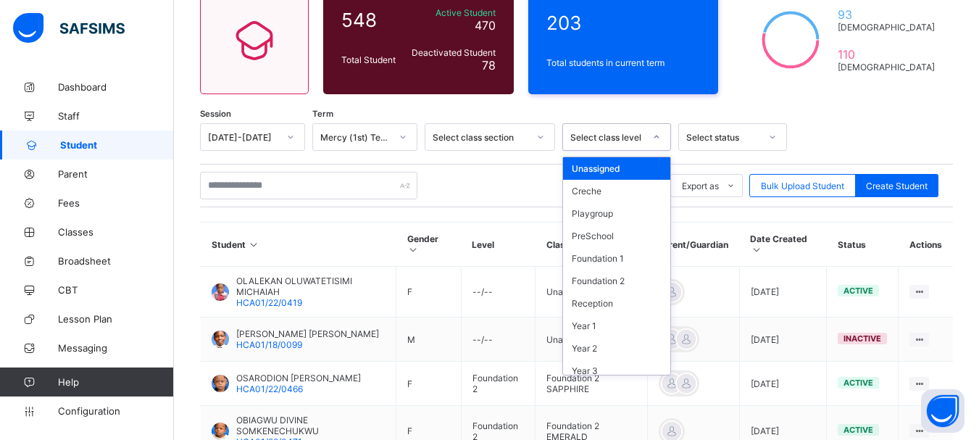
scroll to position [140, 0]
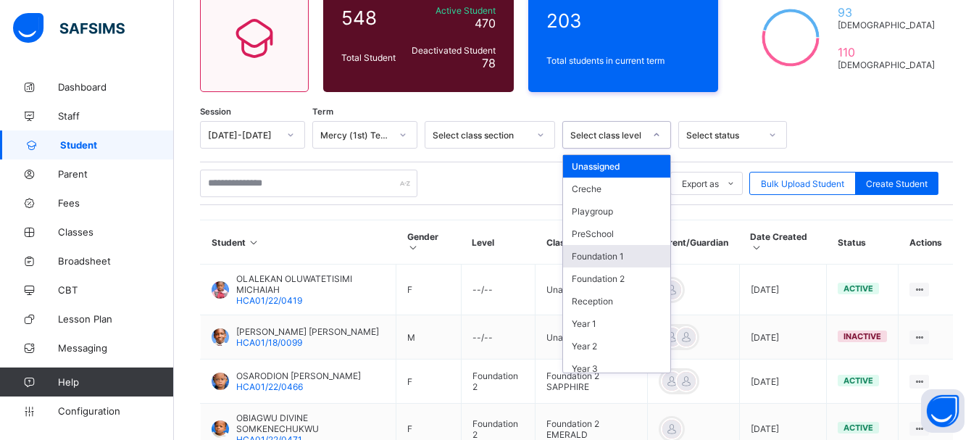
click at [605, 256] on div "Foundation 1" at bounding box center [616, 256] width 107 height 22
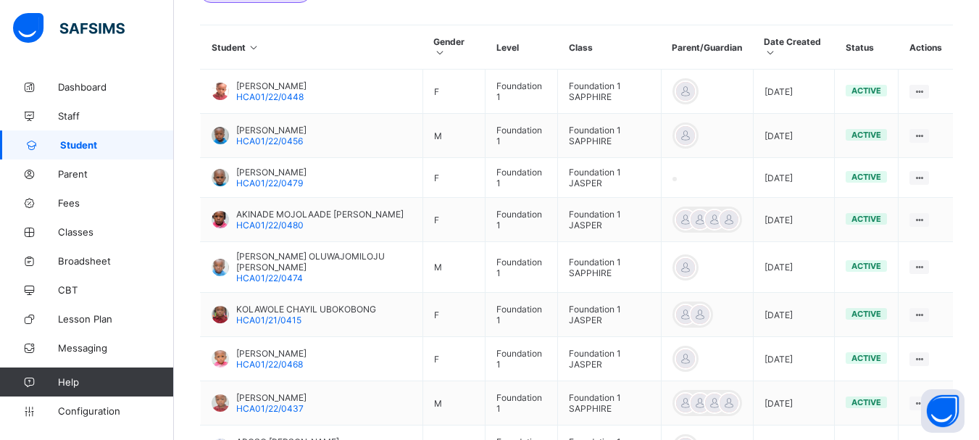
scroll to position [546, 0]
